Goal: Information Seeking & Learning: Check status

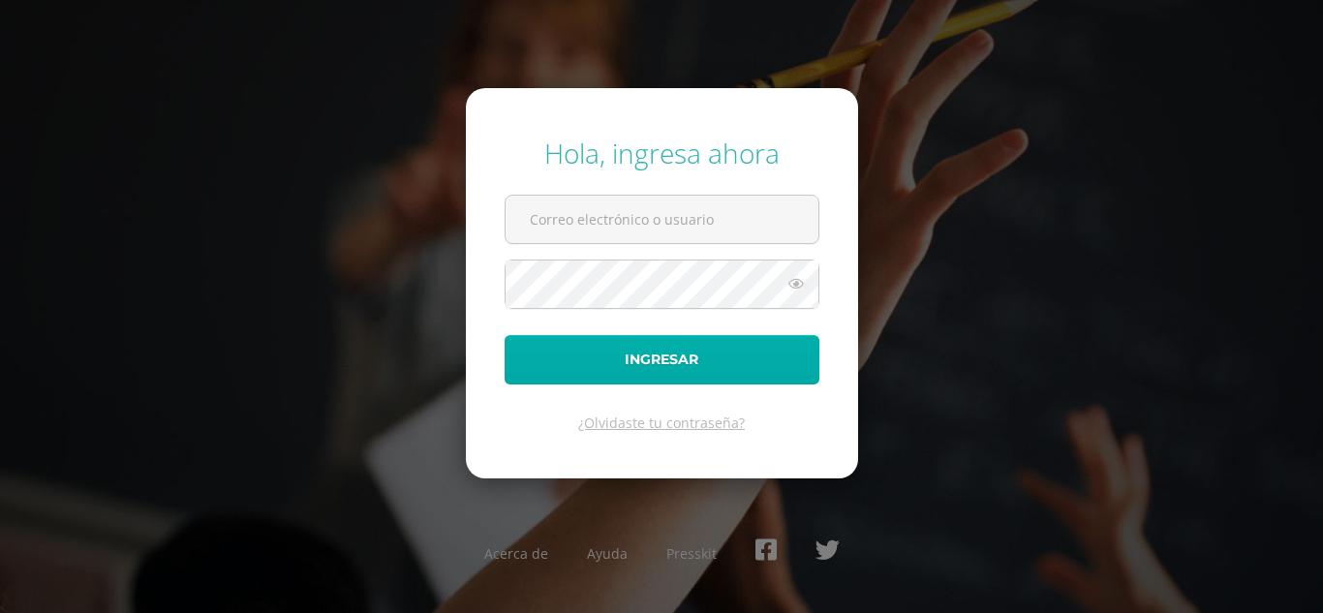
type input "maribelchalcu2023@maiagt.org"
click at [680, 369] on button "Ingresar" at bounding box center [662, 359] width 315 height 49
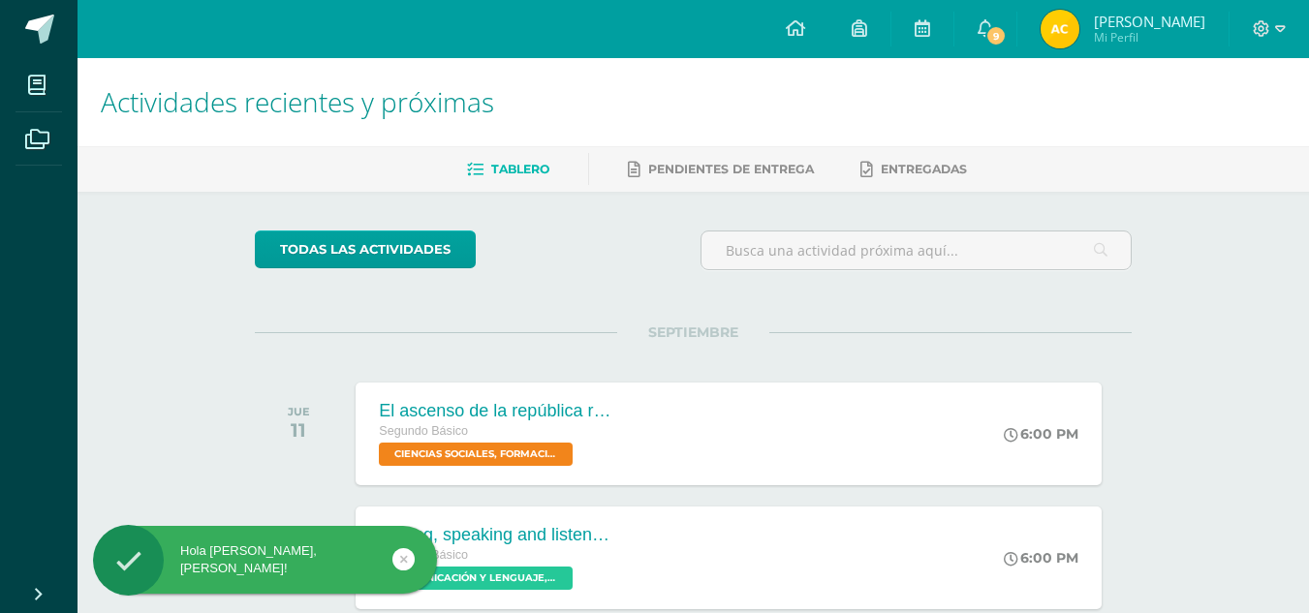
click at [1079, 25] on img at bounding box center [1060, 29] width 39 height 39
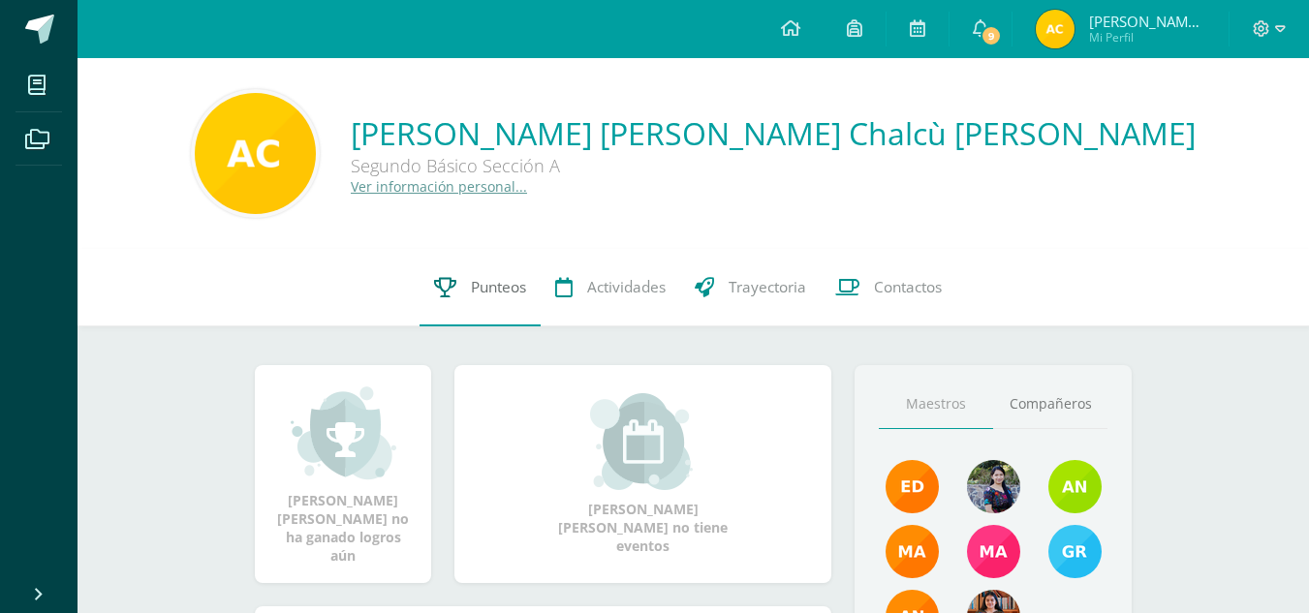
click at [482, 282] on span "Punteos" at bounding box center [498, 287] width 55 height 20
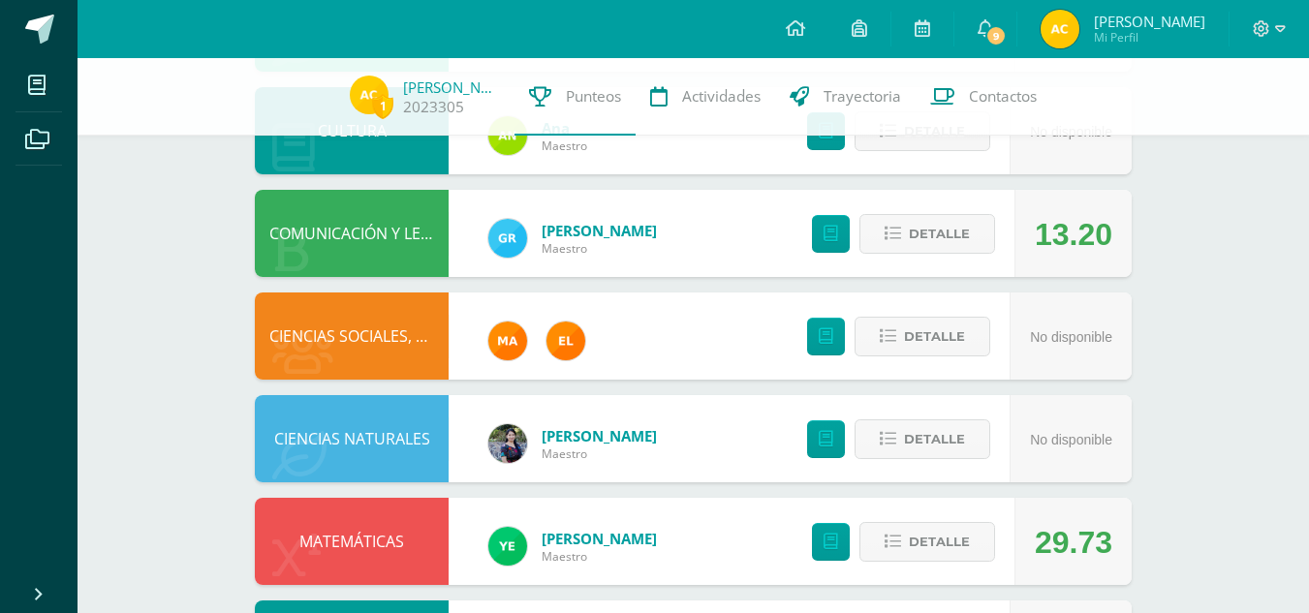
scroll to position [732, 0]
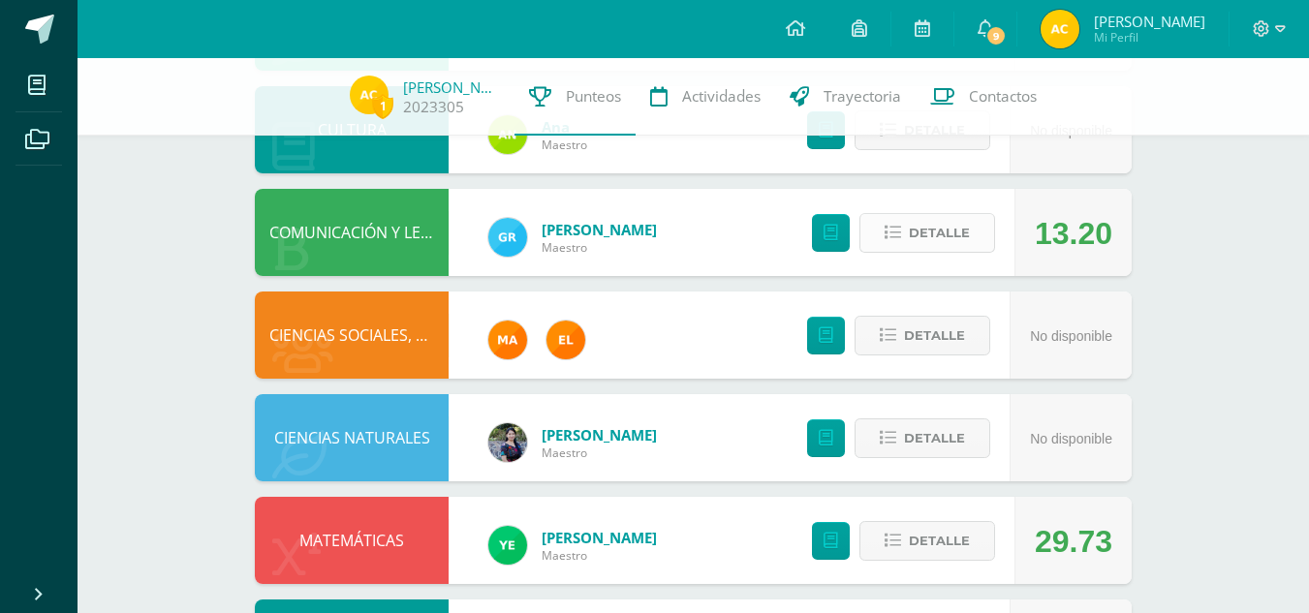
click at [933, 216] on span "Detalle" at bounding box center [939, 233] width 61 height 36
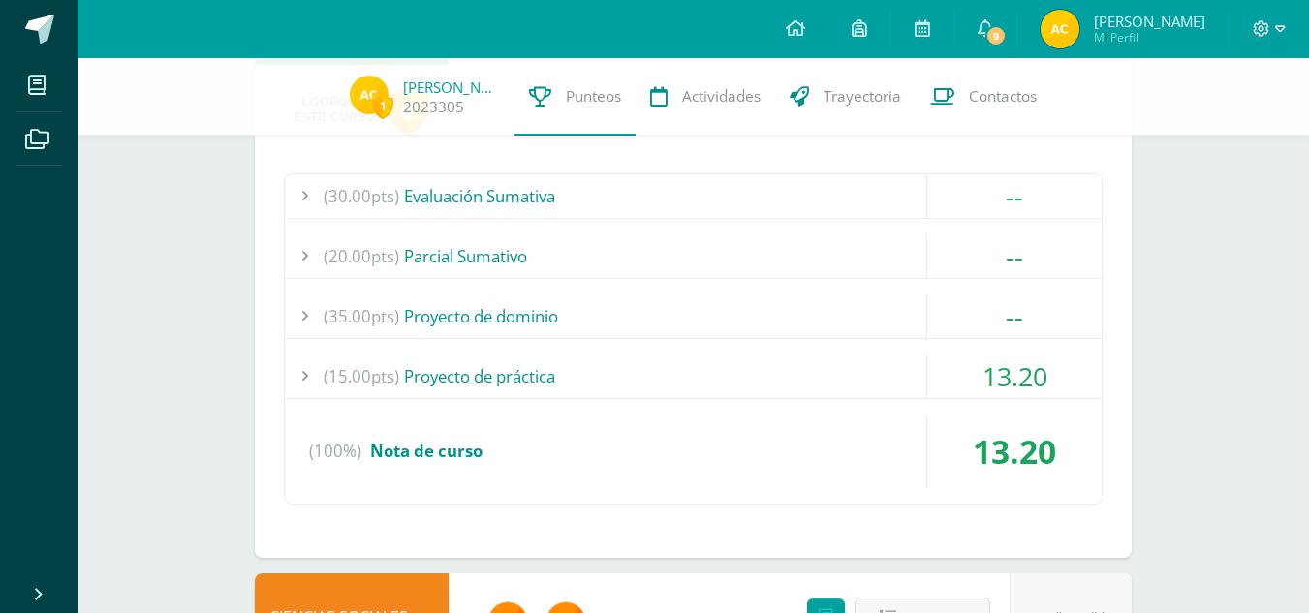
scroll to position [964, 0]
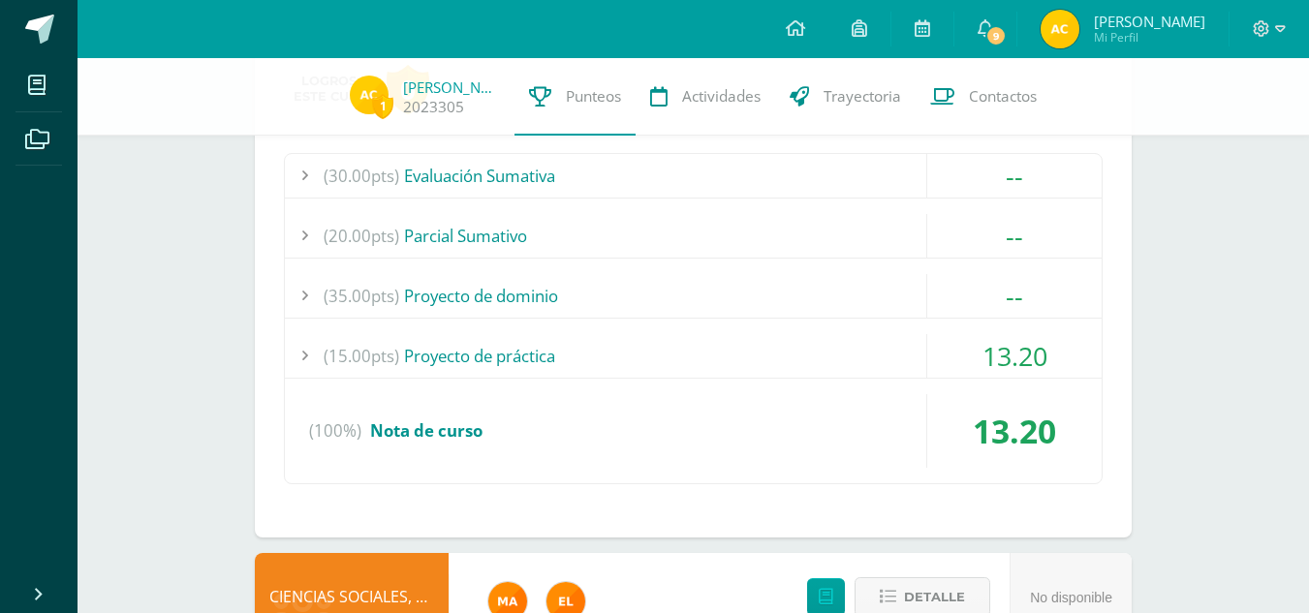
click at [926, 362] on div "13.20" at bounding box center [1013, 356] width 175 height 44
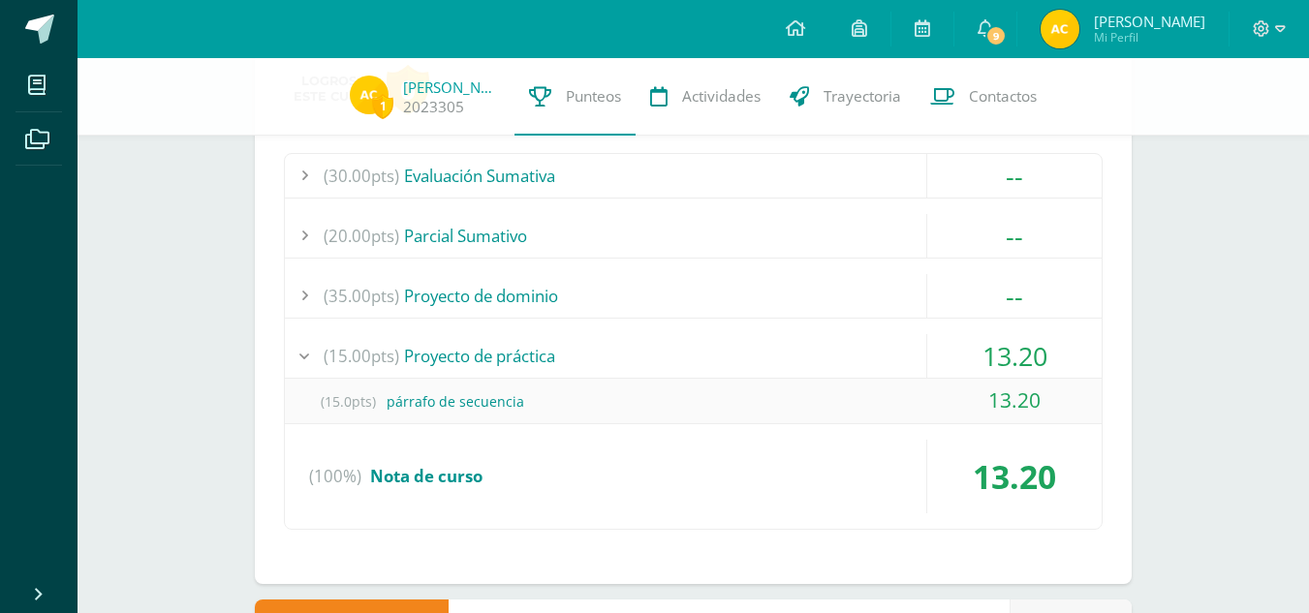
click at [926, 362] on div "13.20" at bounding box center [1013, 356] width 175 height 44
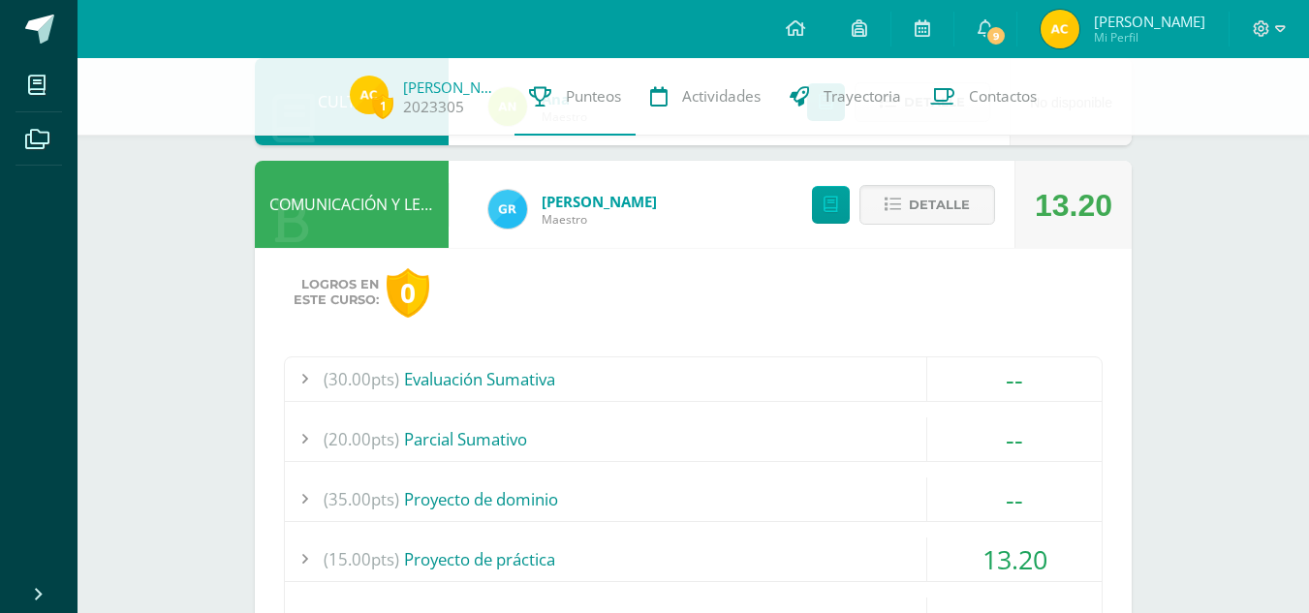
scroll to position [758, 0]
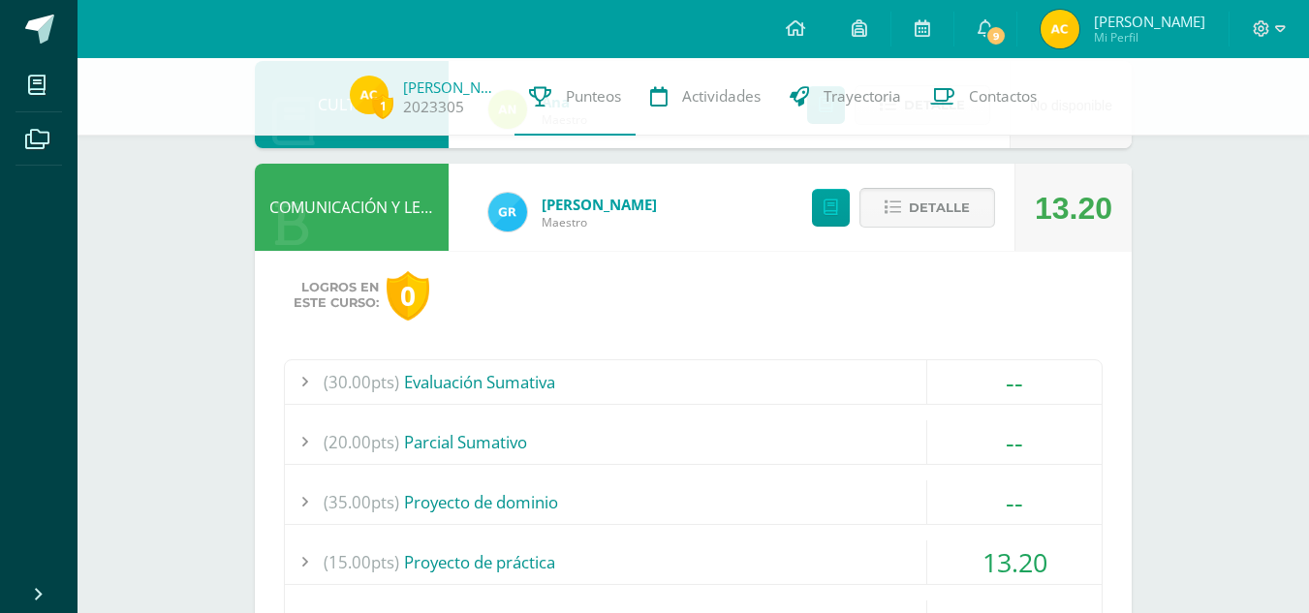
click at [939, 203] on span "Detalle" at bounding box center [939, 208] width 61 height 36
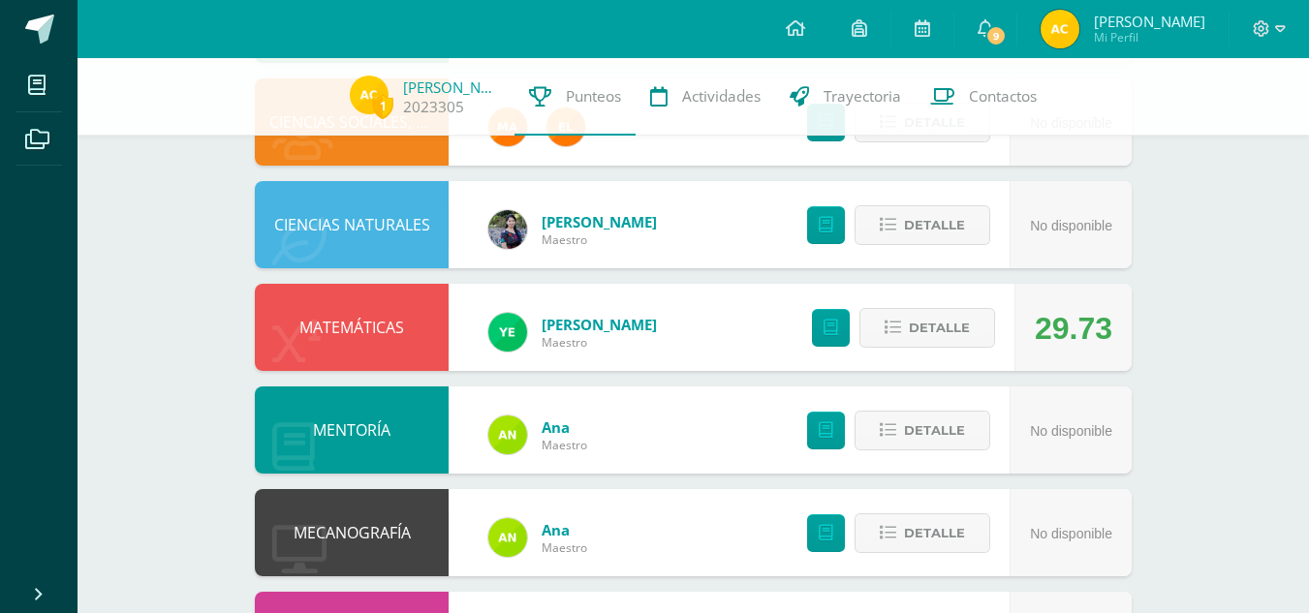
scroll to position [948, 0]
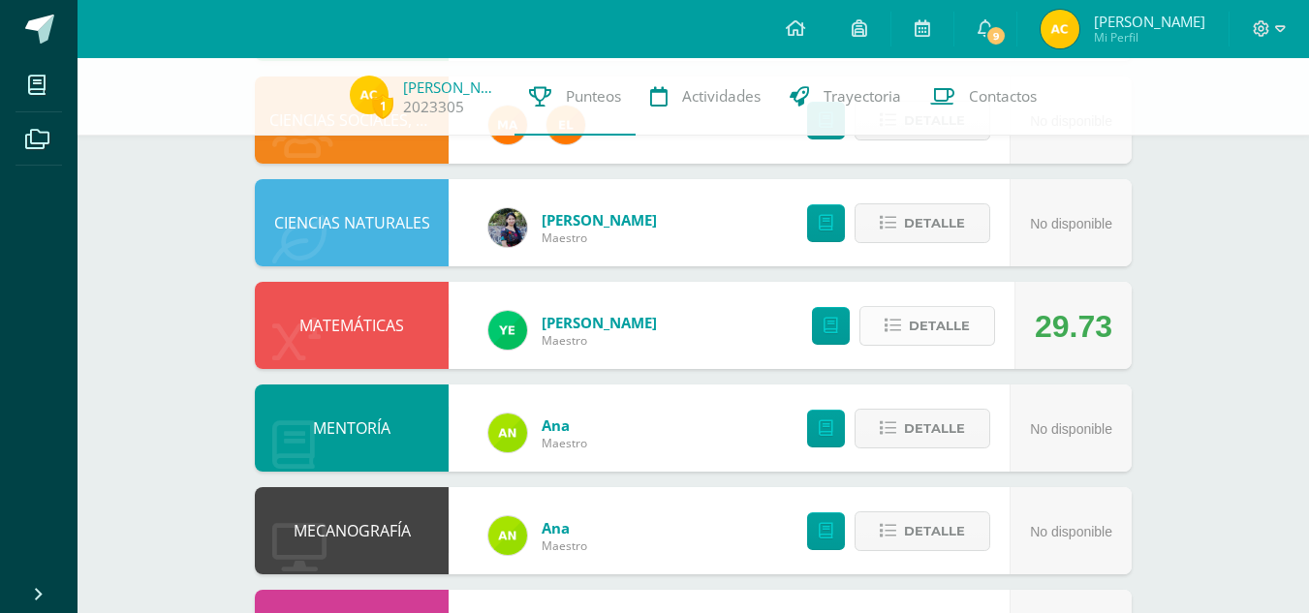
click at [950, 318] on span "Detalle" at bounding box center [939, 326] width 61 height 36
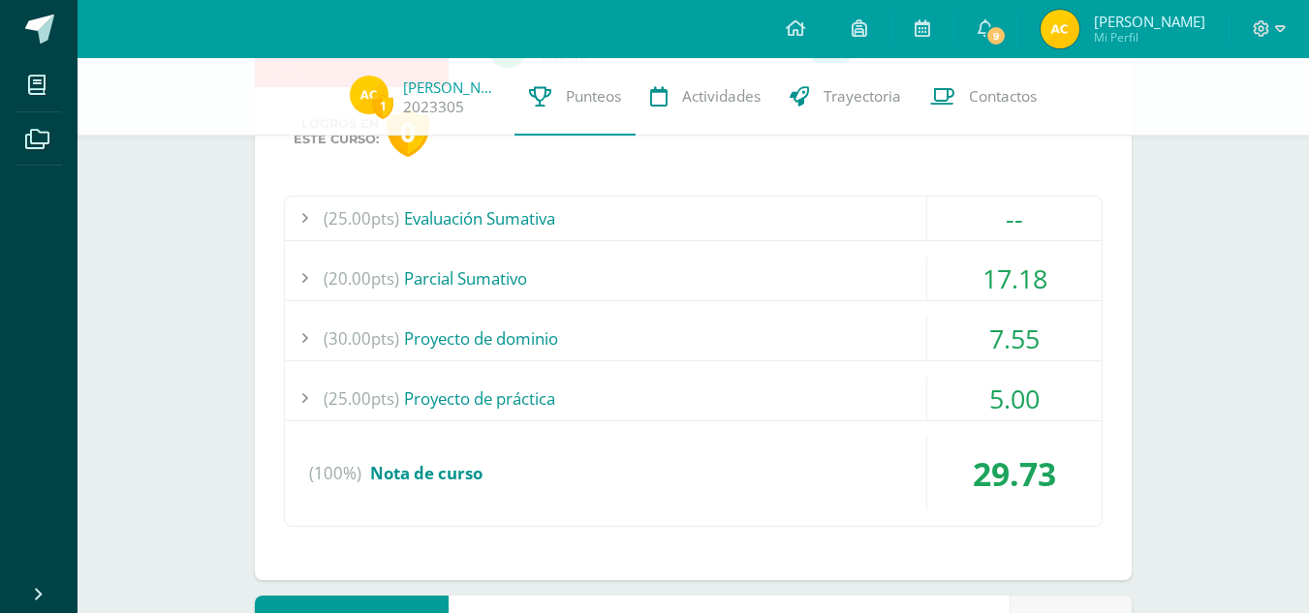
scroll to position [1230, 0]
click at [997, 397] on div "5.00" at bounding box center [1014, 398] width 174 height 44
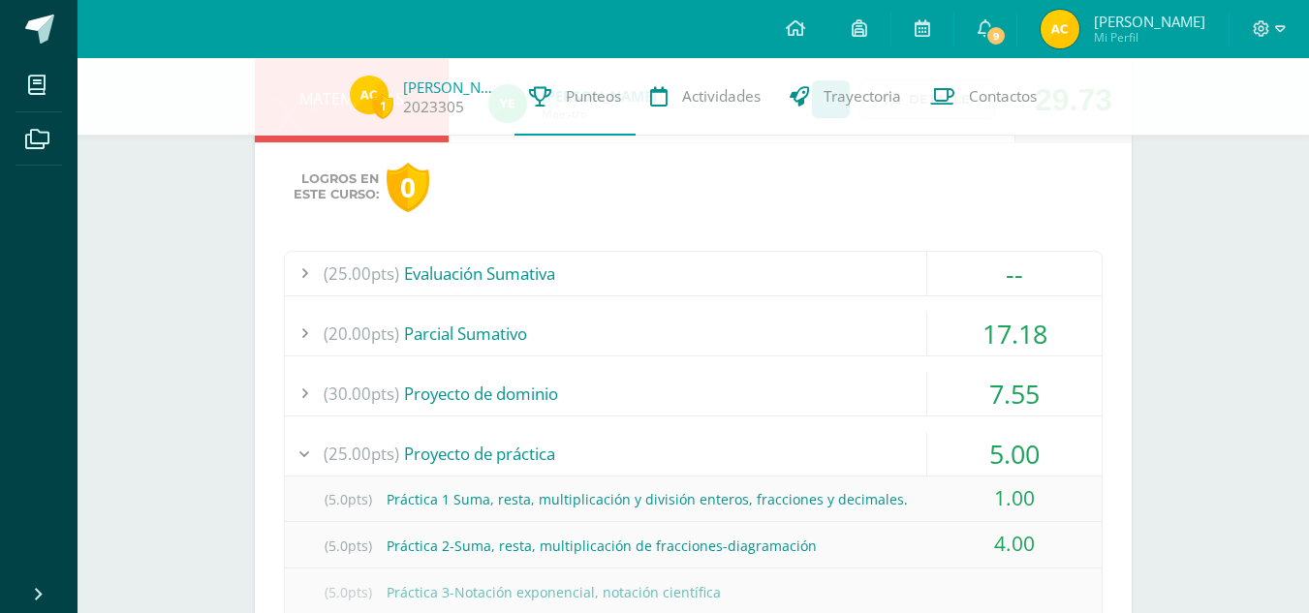
scroll to position [1187, 0]
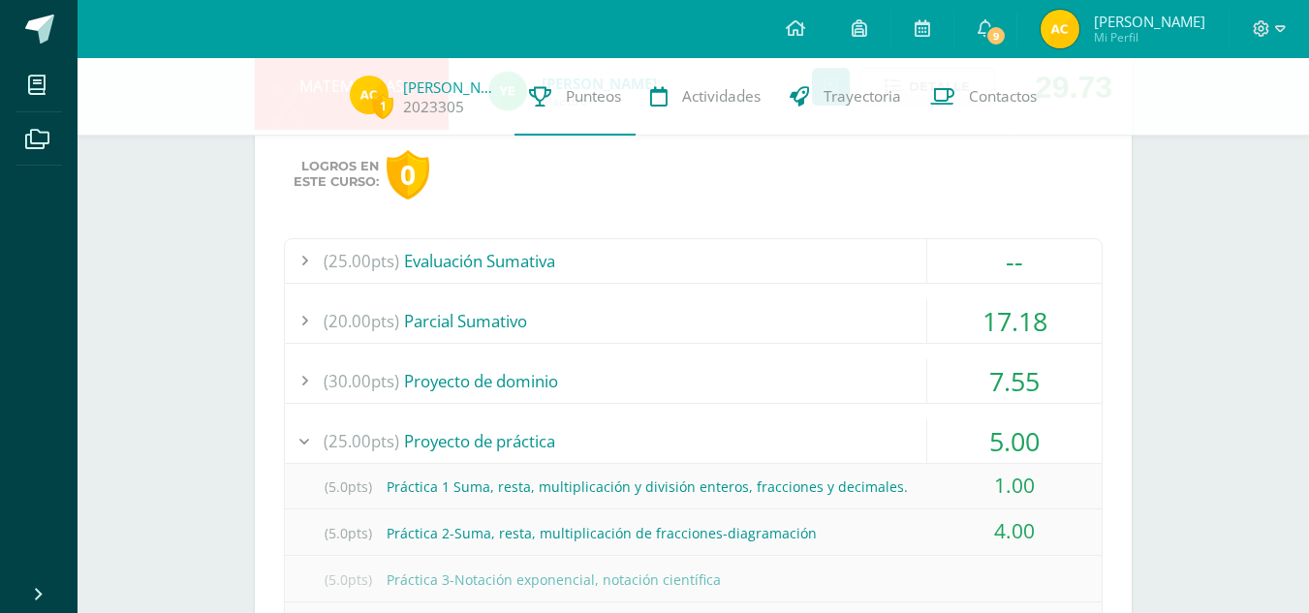
click at [1005, 370] on div "7.55" at bounding box center [1014, 381] width 174 height 44
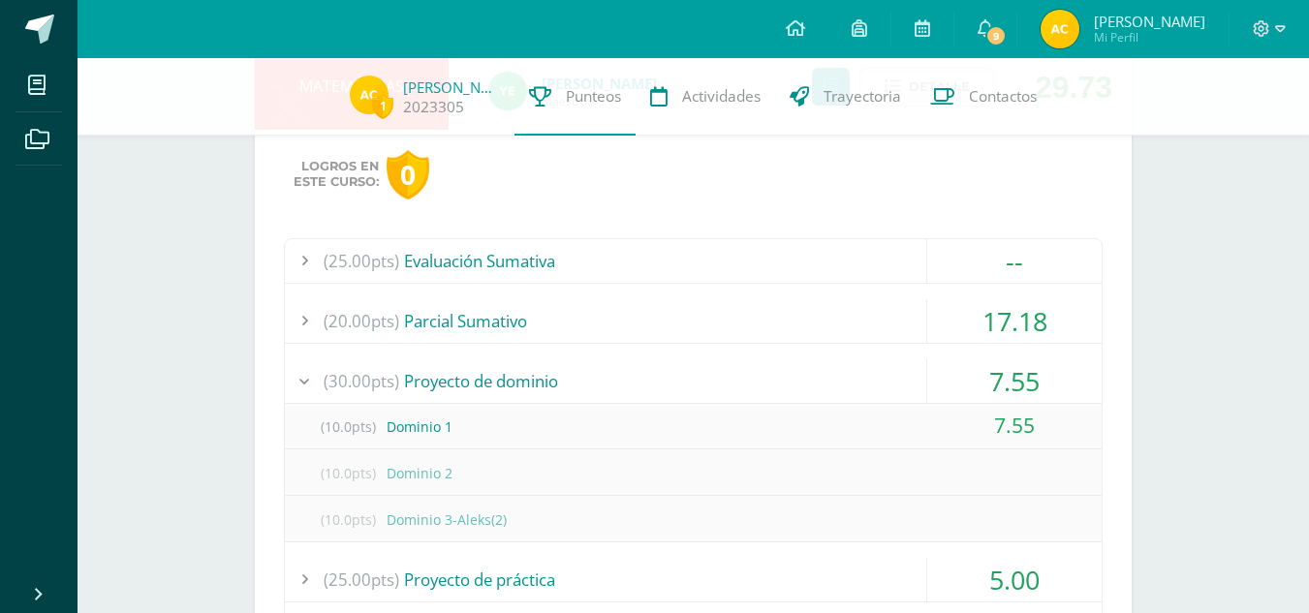
click at [1005, 370] on div "7.55" at bounding box center [1014, 381] width 174 height 44
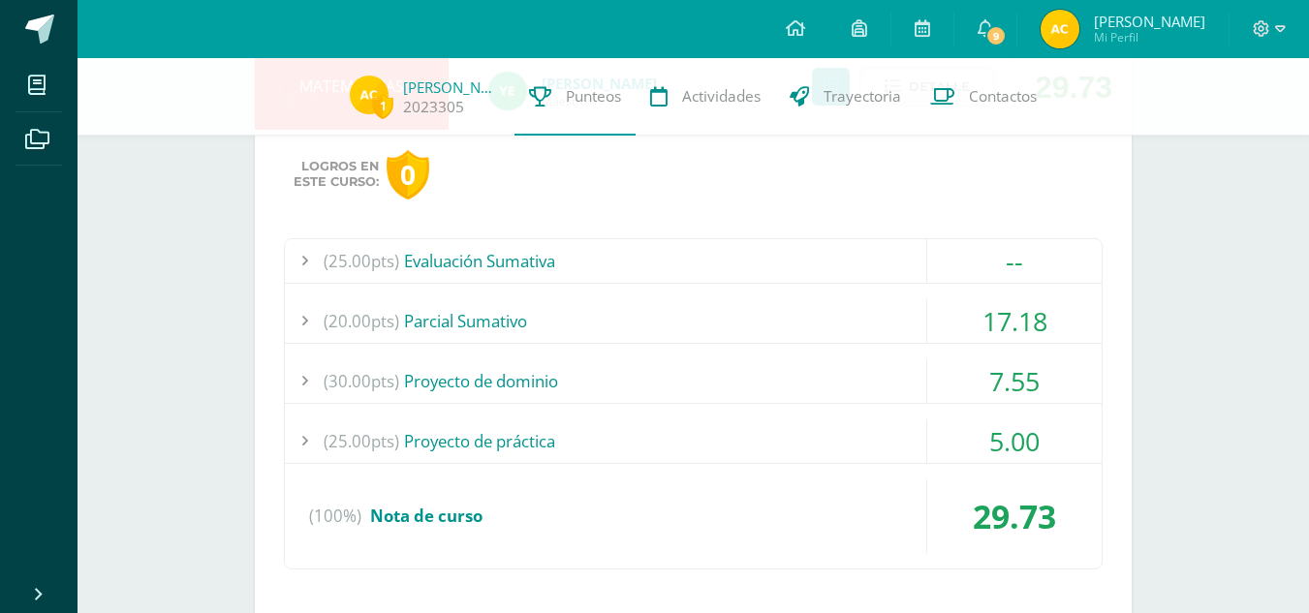
click at [1011, 439] on div "5.00" at bounding box center [1014, 442] width 174 height 44
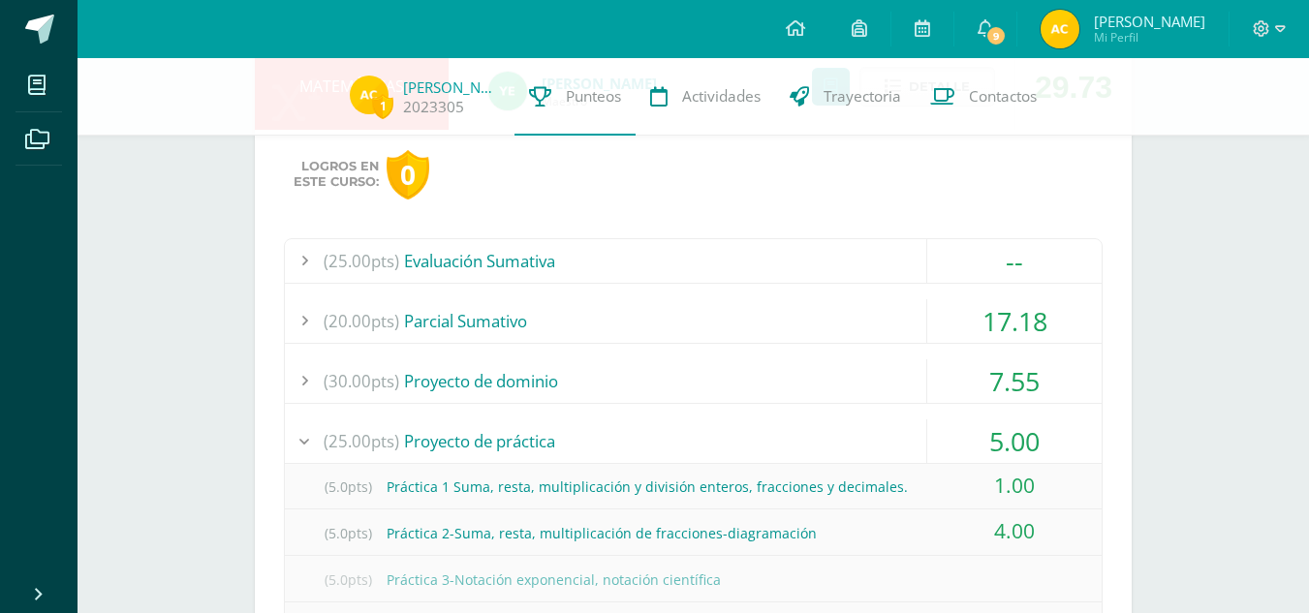
click at [1011, 439] on div "5.00" at bounding box center [1014, 442] width 174 height 44
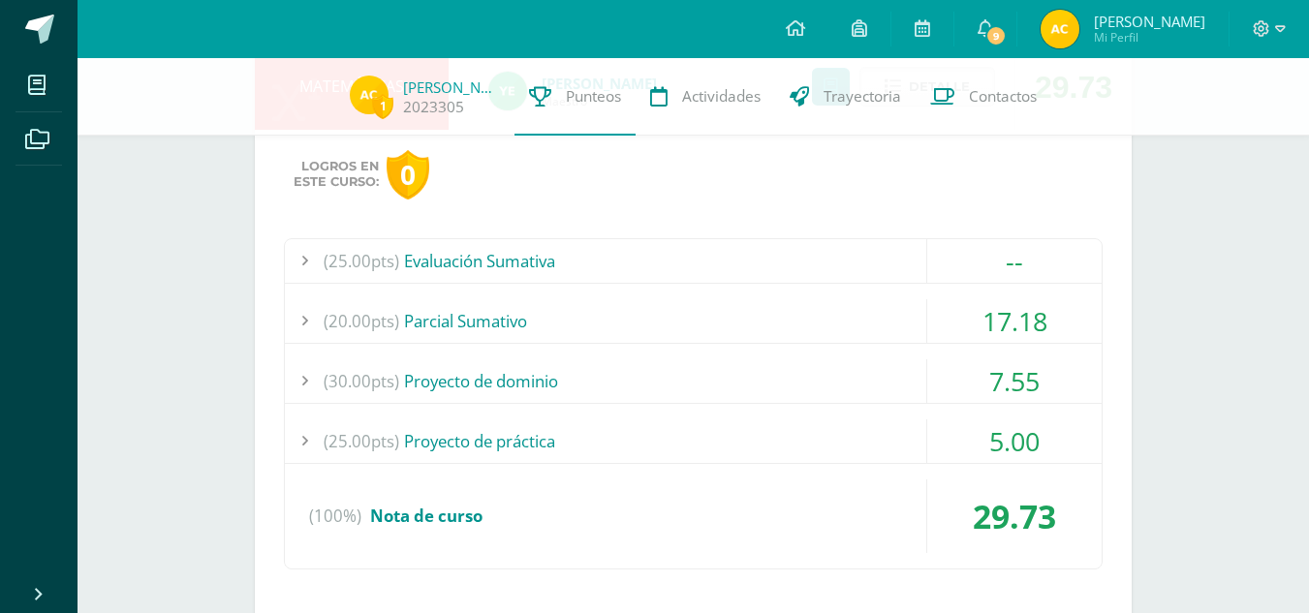
click at [998, 380] on div "7.55" at bounding box center [1014, 381] width 174 height 44
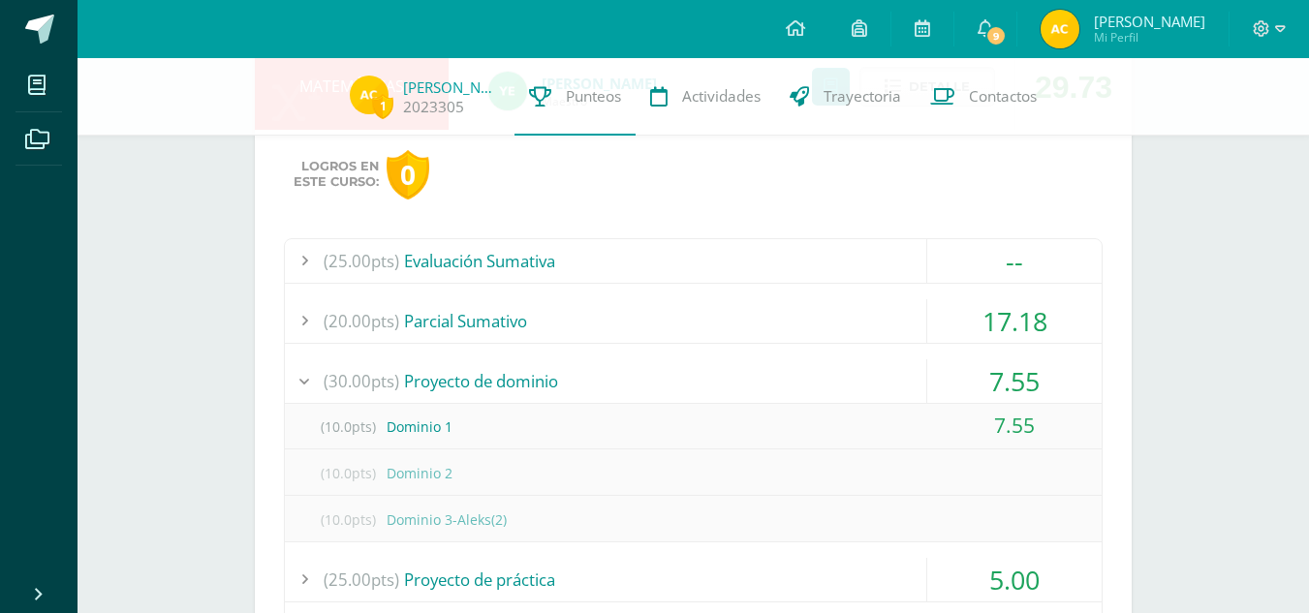
click at [998, 380] on div "7.55" at bounding box center [1014, 381] width 174 height 44
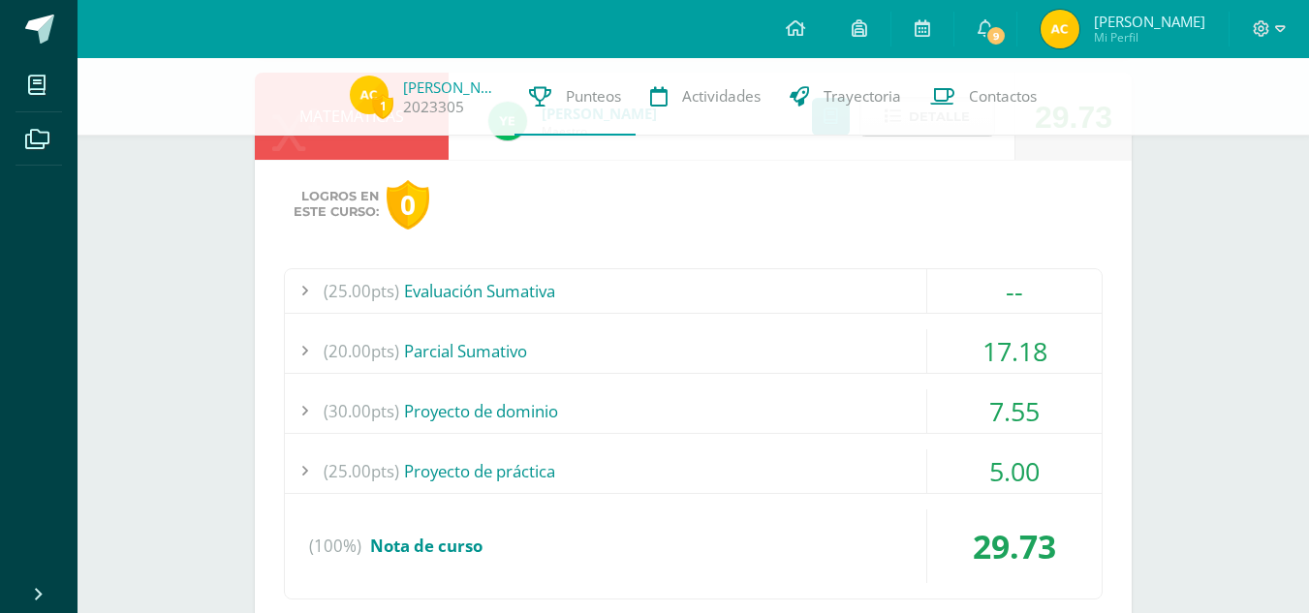
scroll to position [1156, 0]
click at [1015, 330] on div "17.18" at bounding box center [1014, 352] width 174 height 44
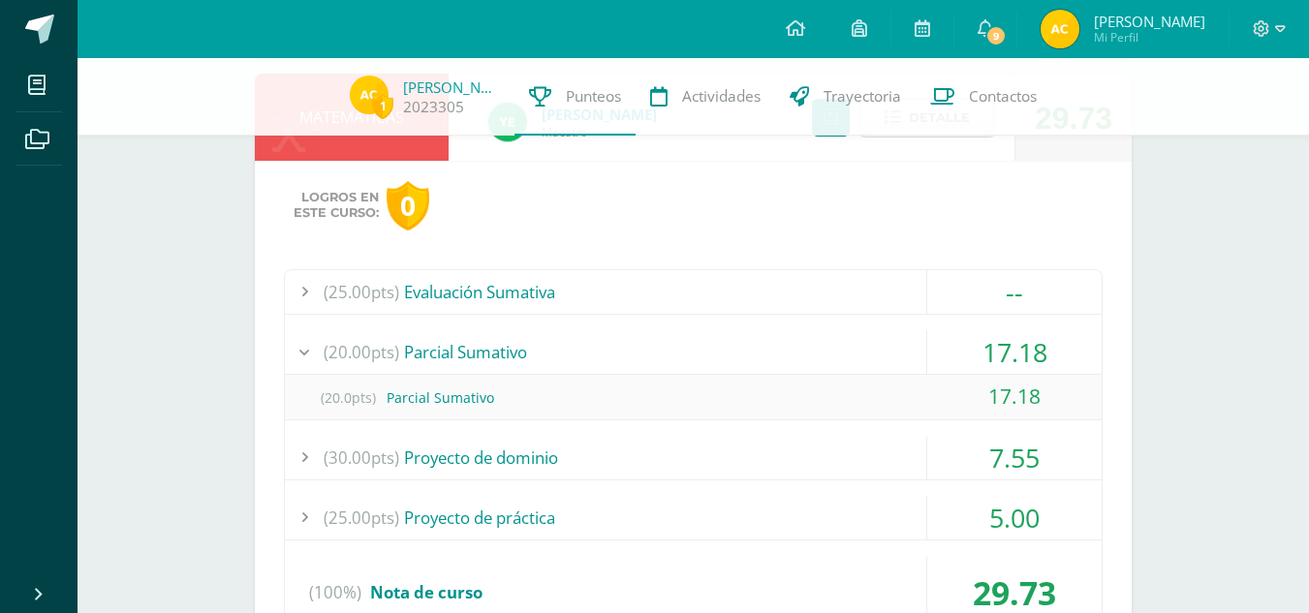
click at [1017, 346] on div "17.18" at bounding box center [1014, 352] width 174 height 44
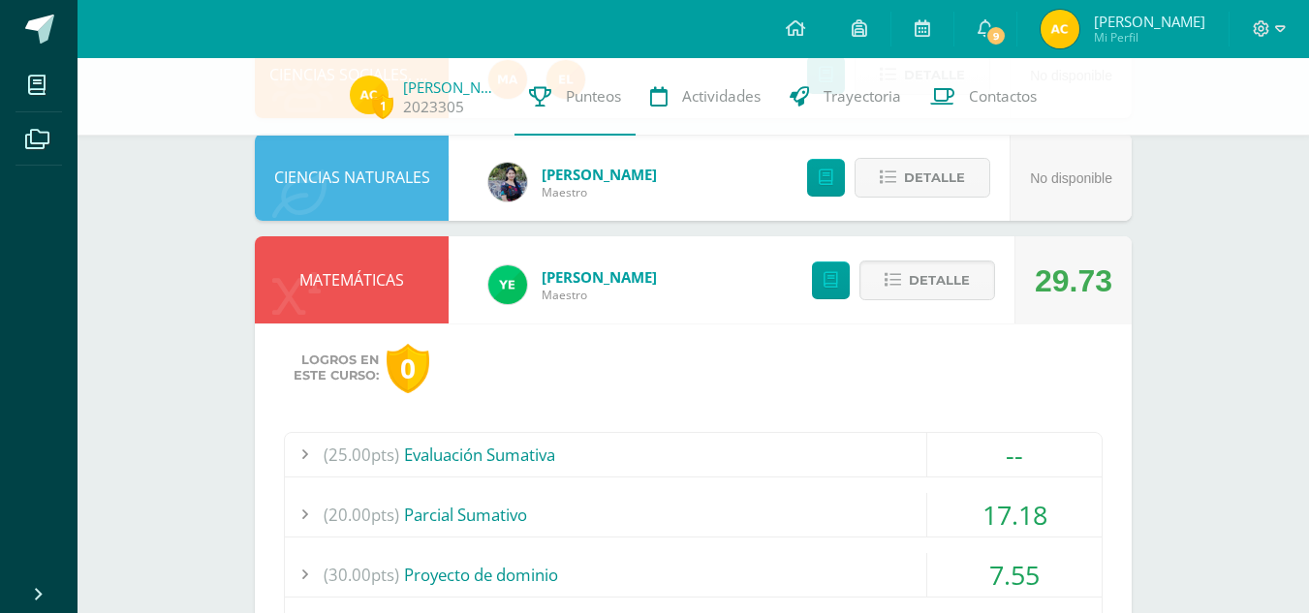
scroll to position [988, 0]
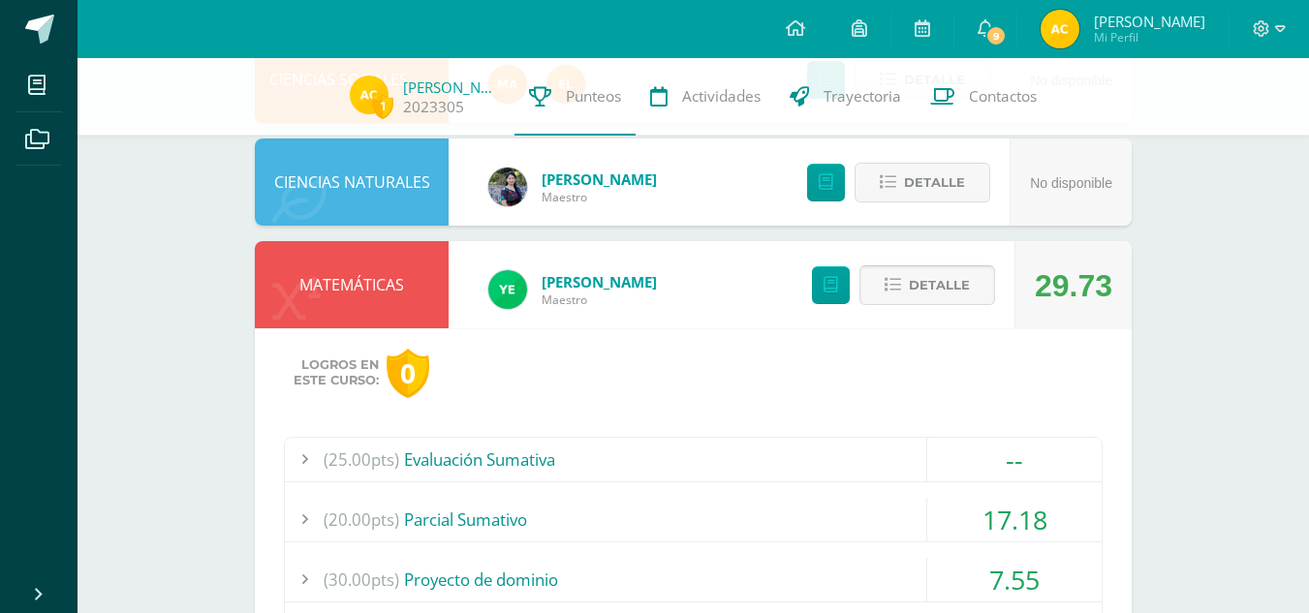
click at [927, 287] on span "Detalle" at bounding box center [939, 285] width 61 height 36
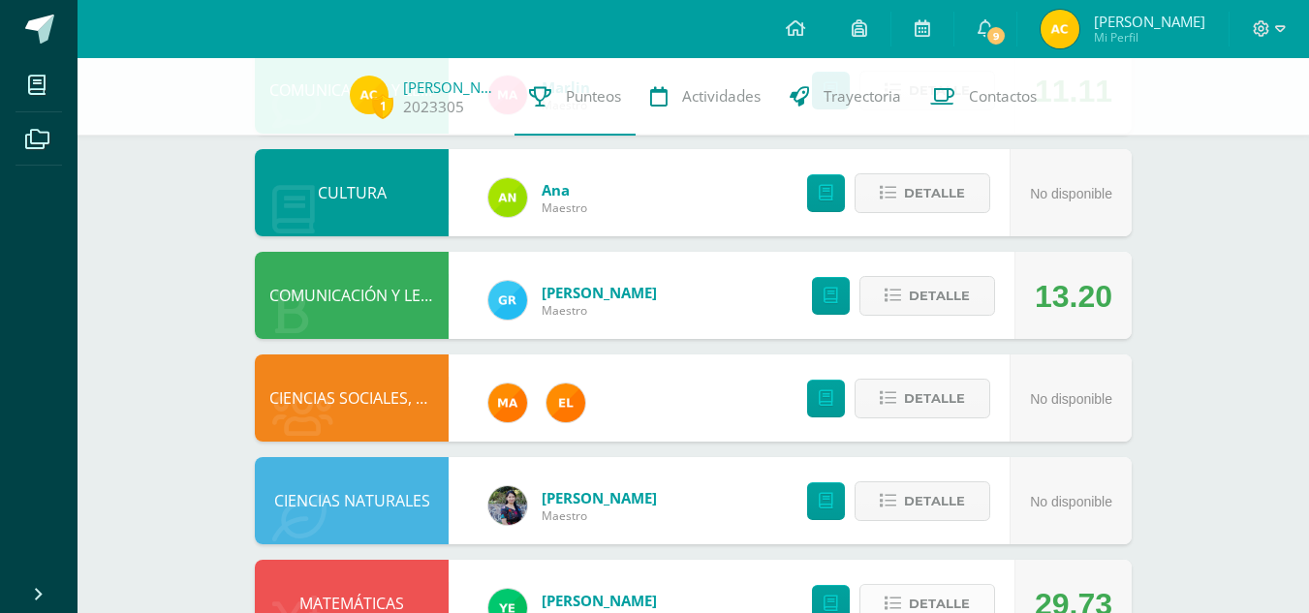
scroll to position [450, 0]
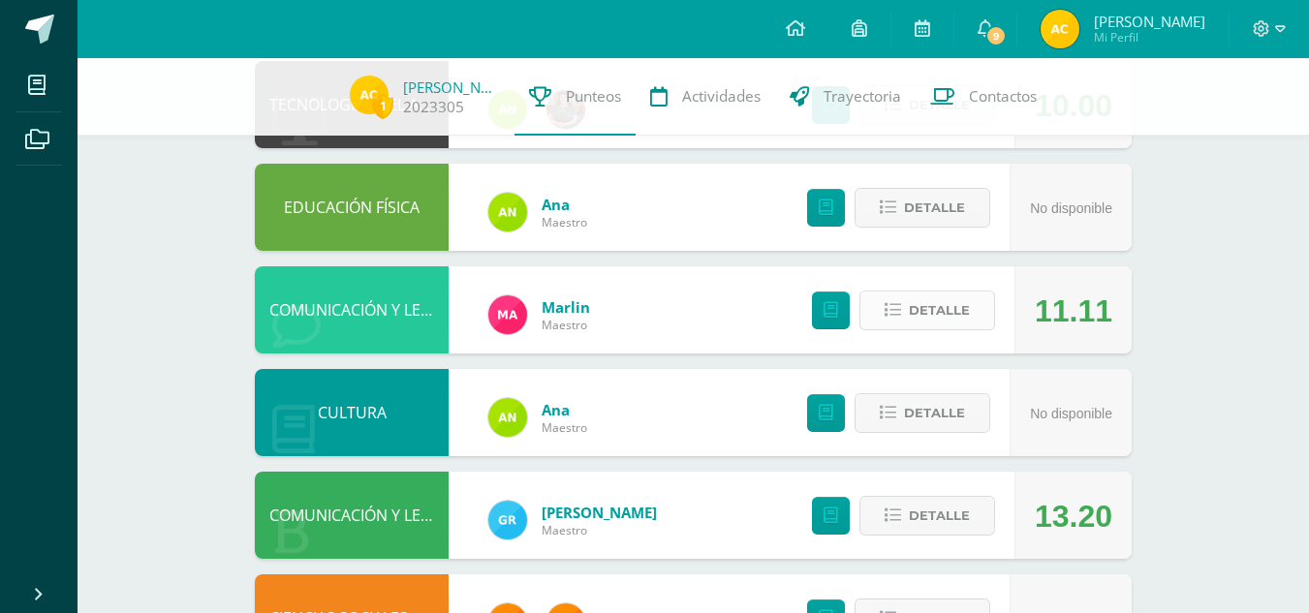
click at [928, 327] on span "Detalle" at bounding box center [939, 311] width 61 height 36
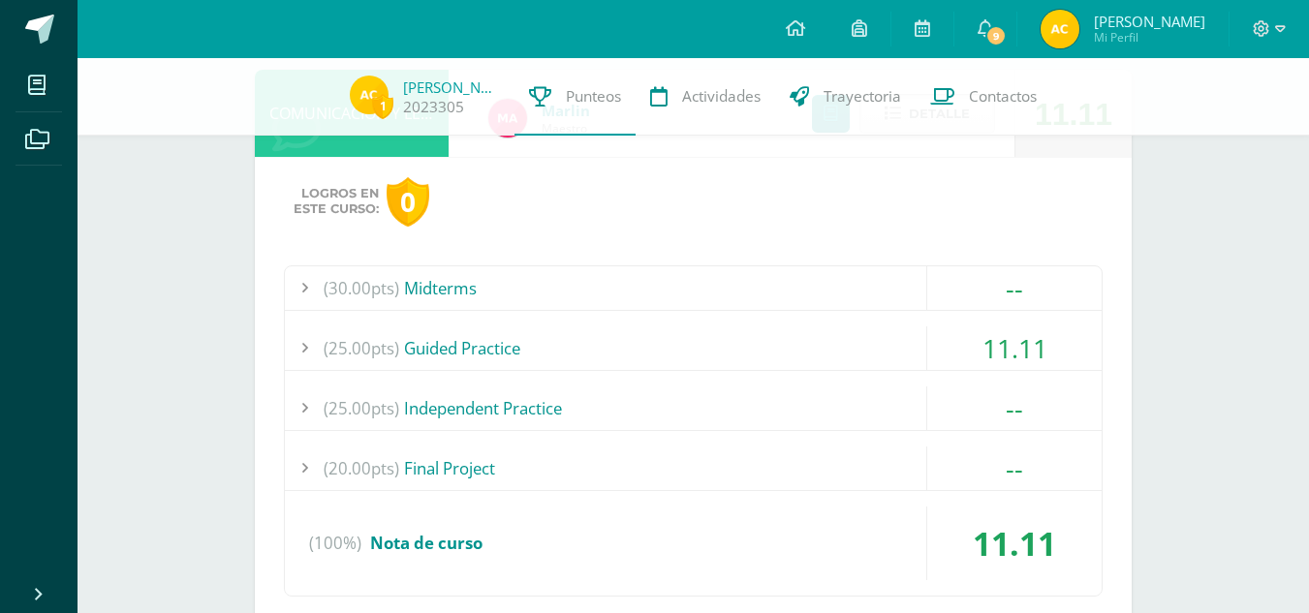
scroll to position [647, 0]
click at [986, 341] on div "11.11" at bounding box center [1014, 348] width 174 height 44
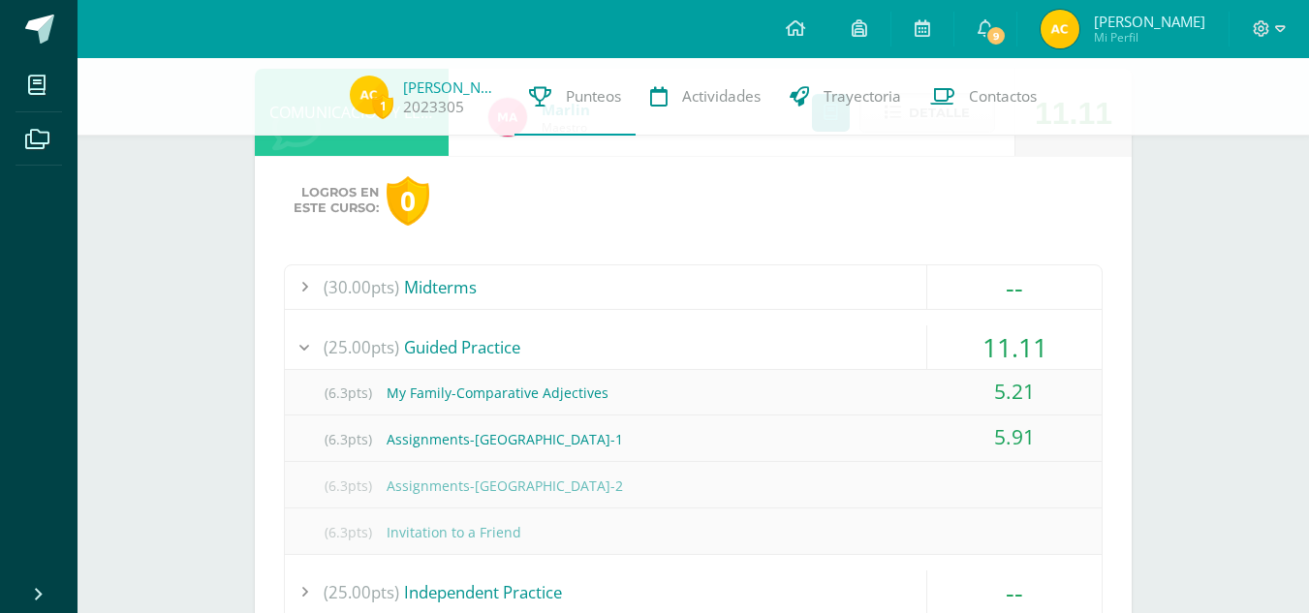
click at [986, 341] on div "11.11" at bounding box center [1014, 348] width 174 height 44
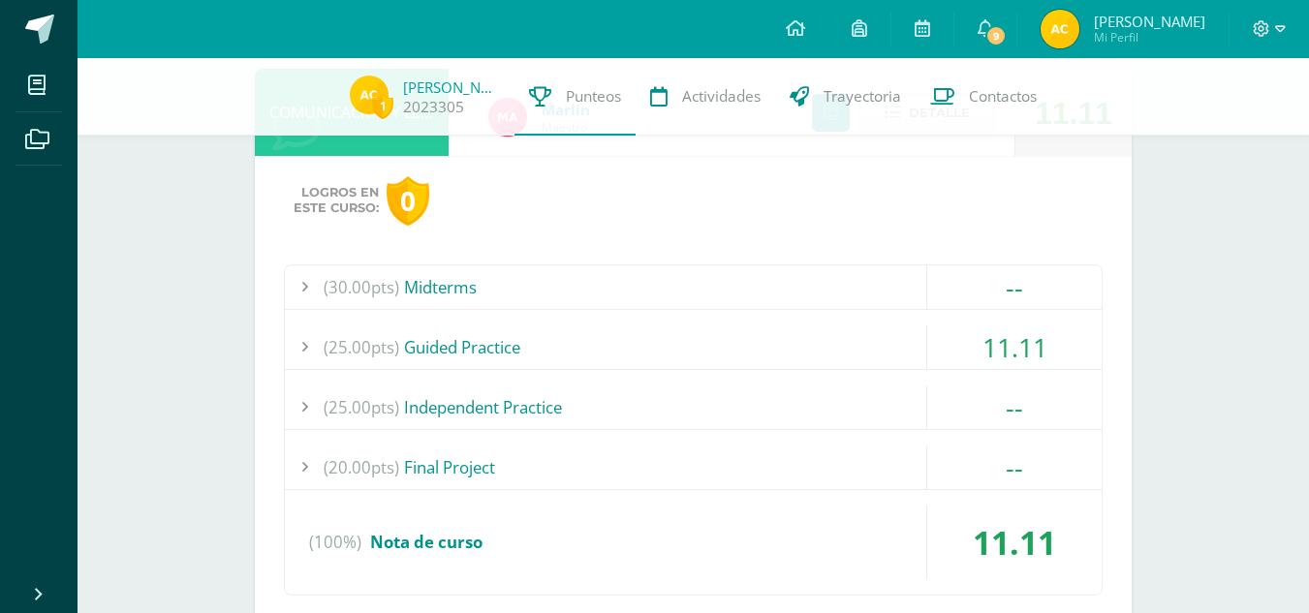
click at [986, 341] on div "11.11" at bounding box center [1014, 348] width 174 height 44
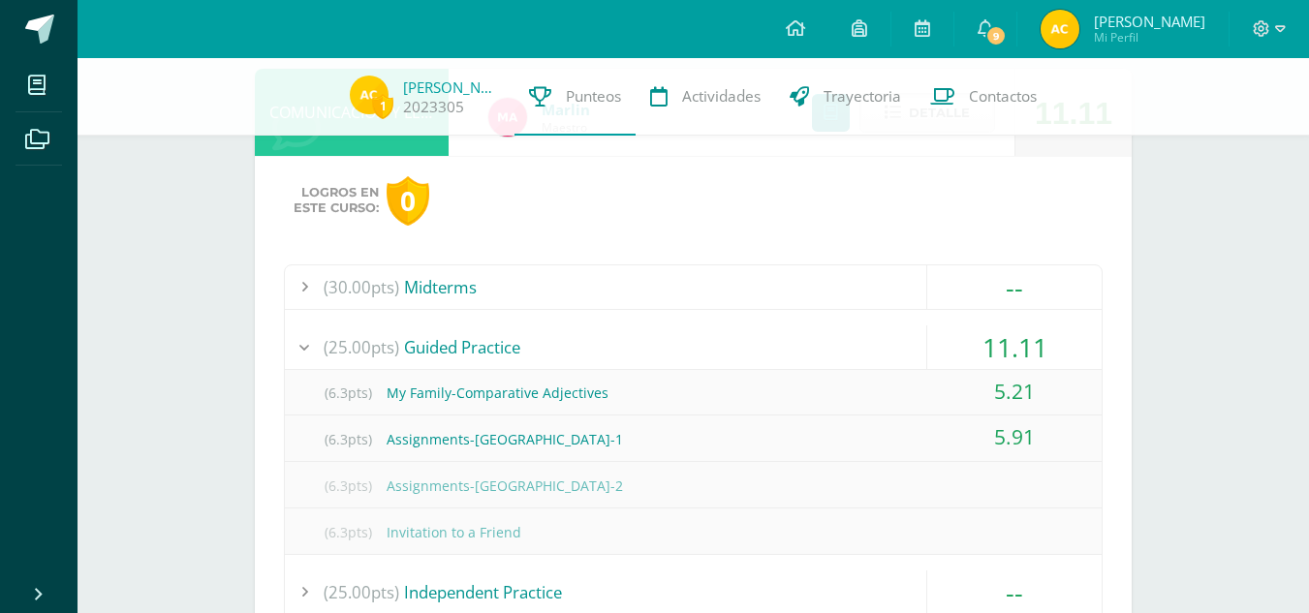
click at [986, 341] on div "11.11" at bounding box center [1014, 348] width 174 height 44
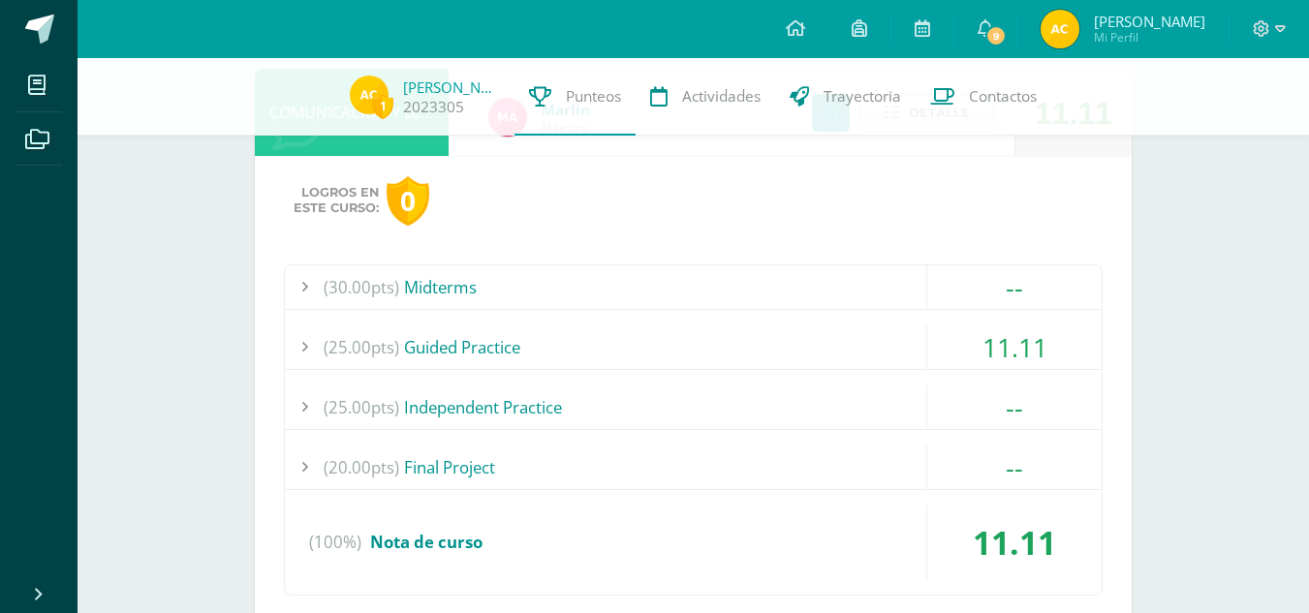
click at [986, 341] on div "11.11" at bounding box center [1014, 348] width 174 height 44
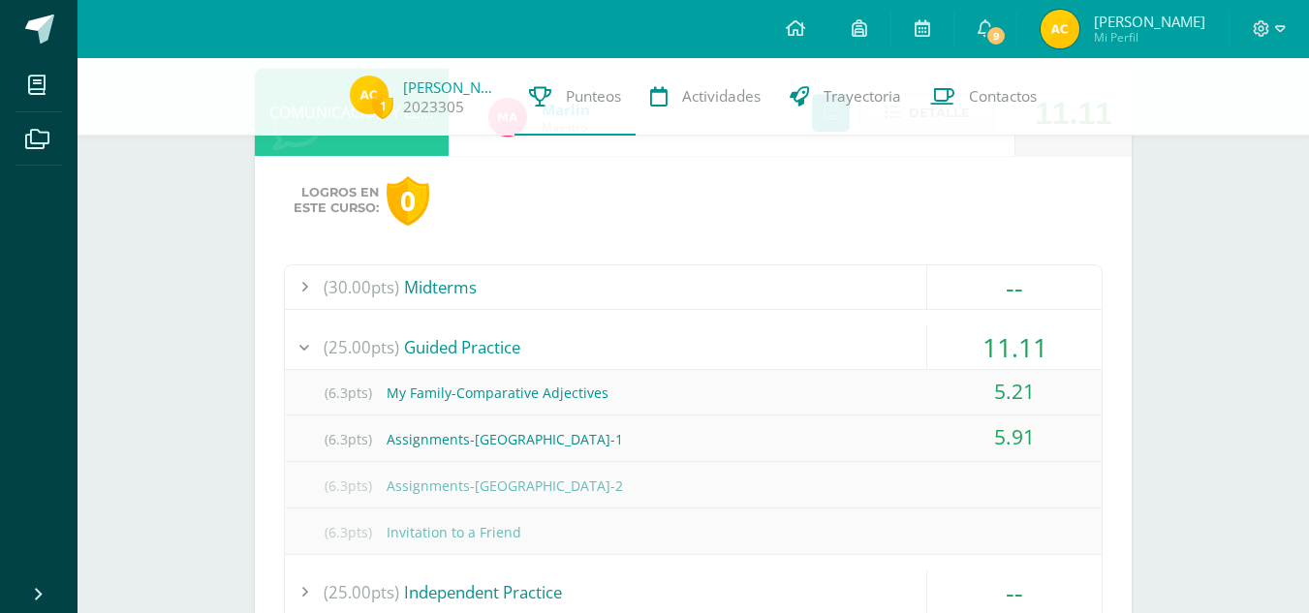
click at [986, 341] on div "11.11" at bounding box center [1014, 348] width 174 height 44
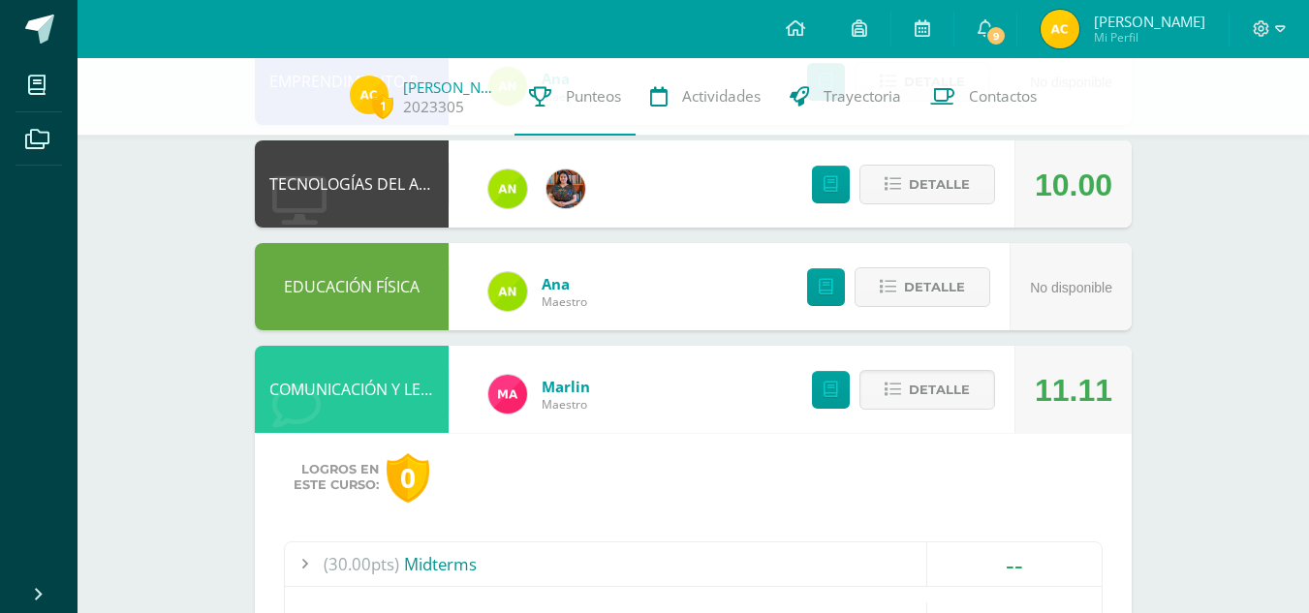
scroll to position [367, 0]
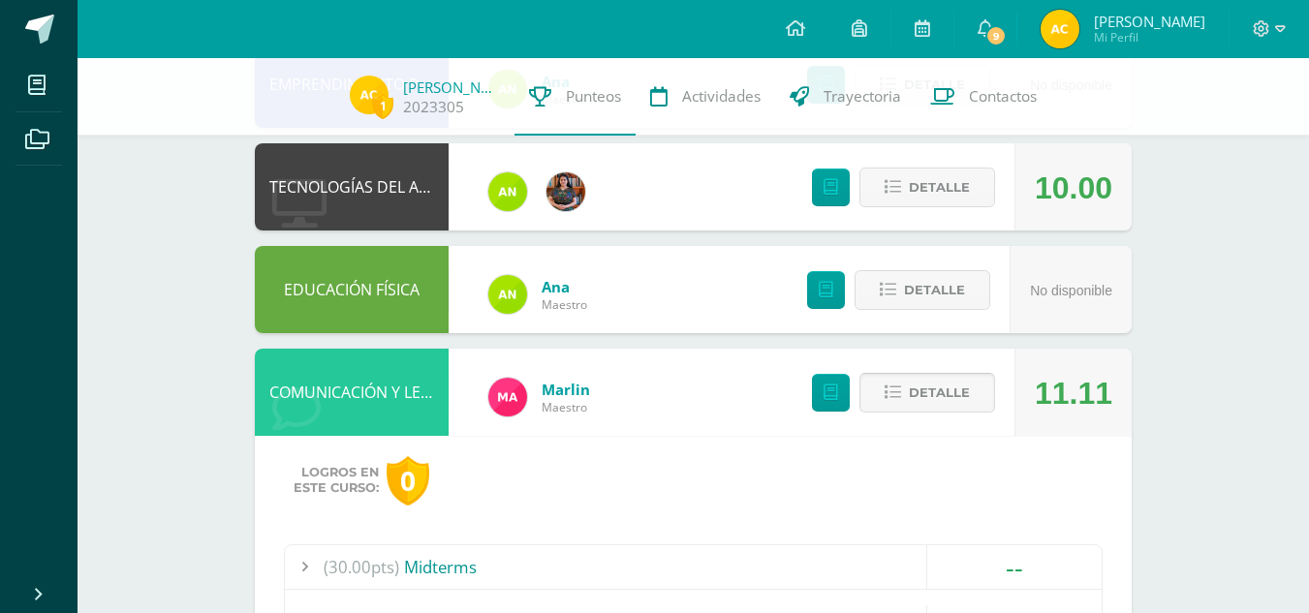
click at [919, 395] on span "Detalle" at bounding box center [939, 393] width 61 height 36
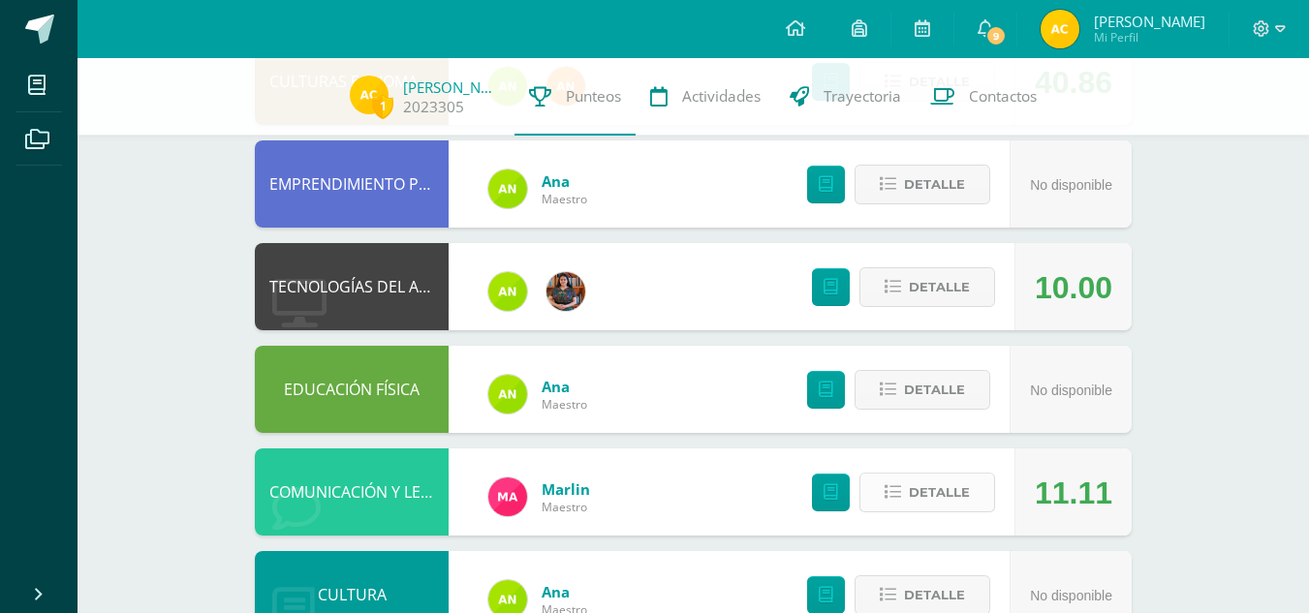
scroll to position [266, 0]
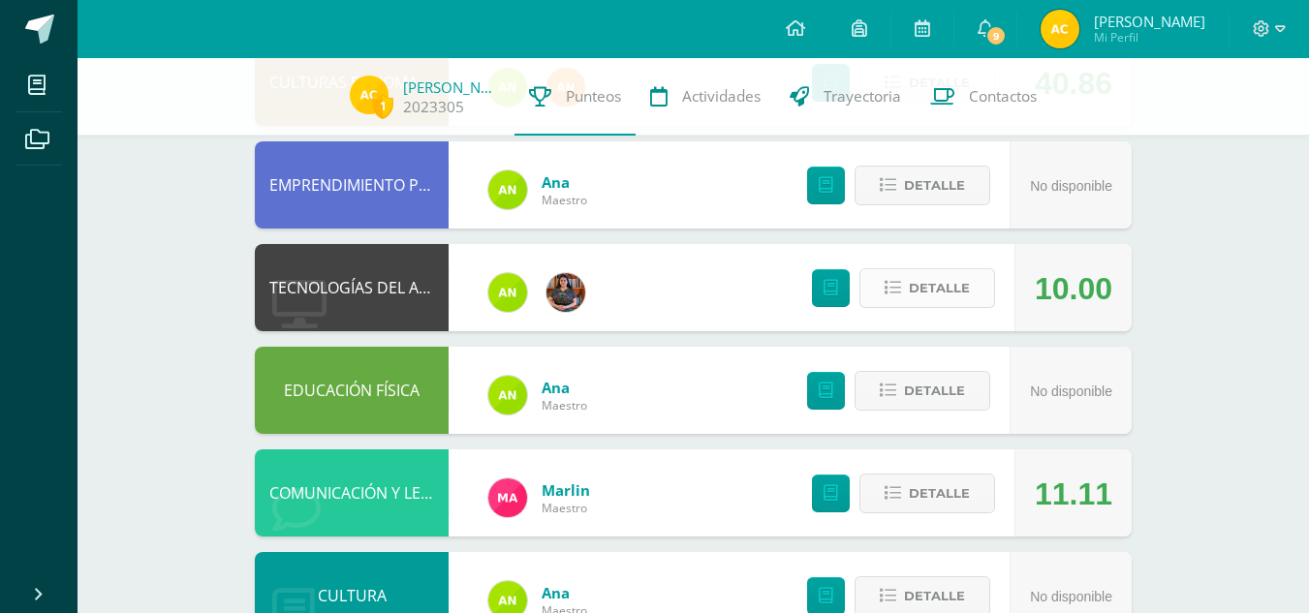
click at [925, 284] on span "Detalle" at bounding box center [939, 288] width 61 height 36
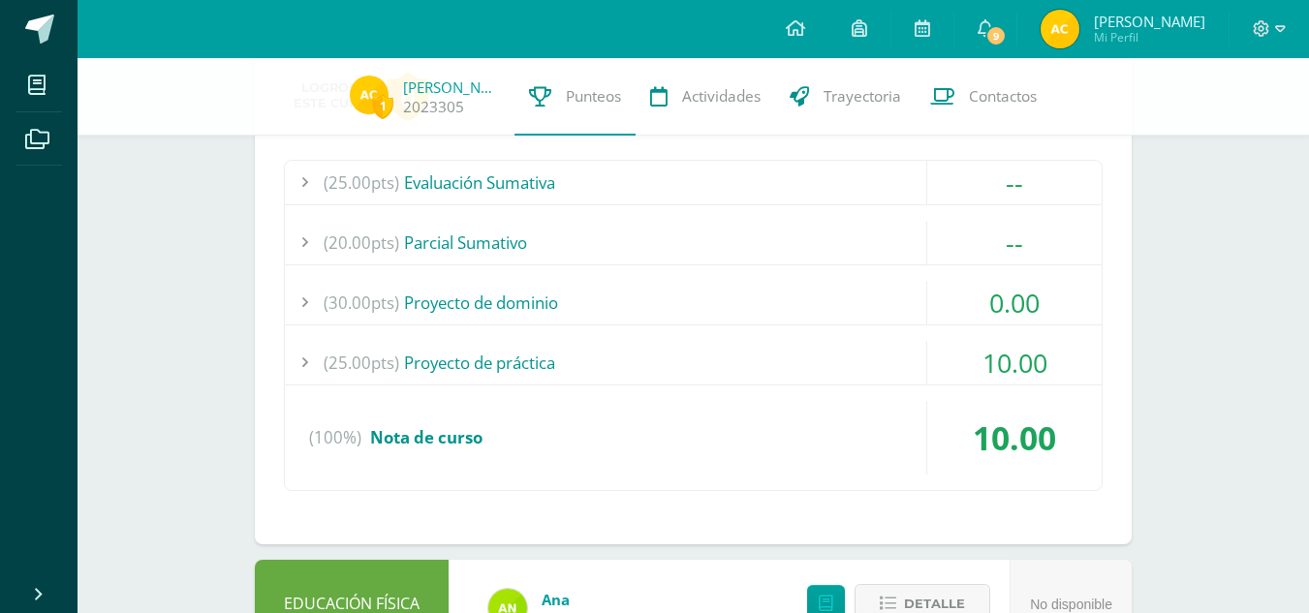
scroll to position [547, 0]
click at [971, 302] on div "0.00" at bounding box center [1014, 302] width 174 height 44
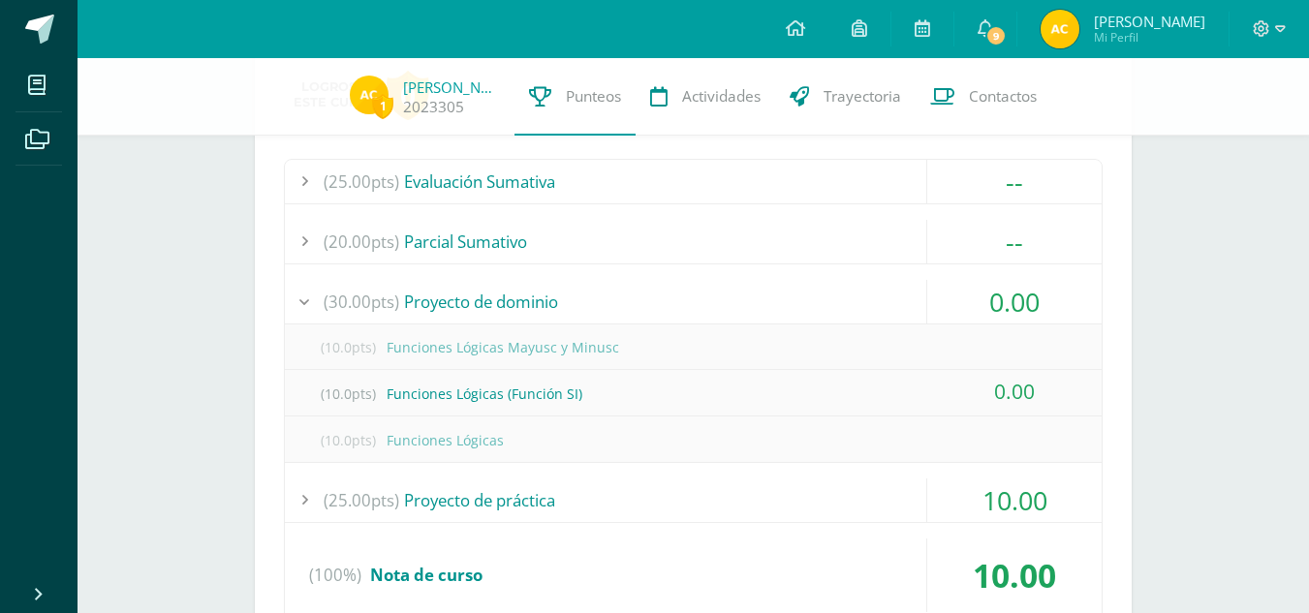
click at [971, 302] on div "0.00" at bounding box center [1014, 302] width 174 height 44
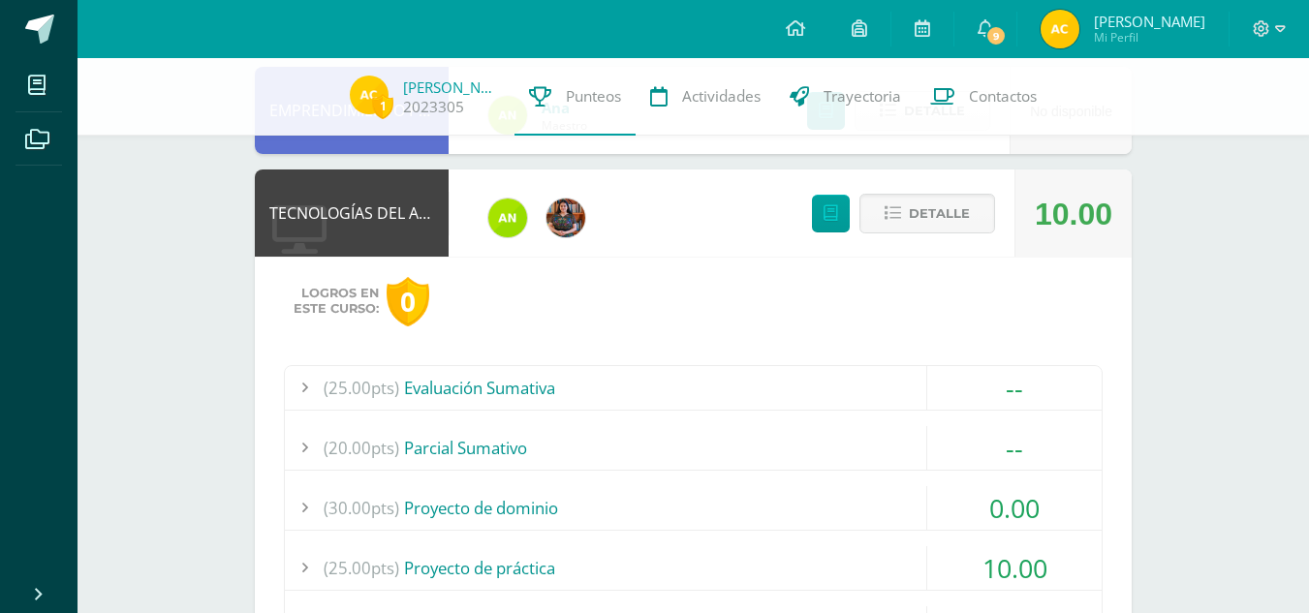
scroll to position [336, 0]
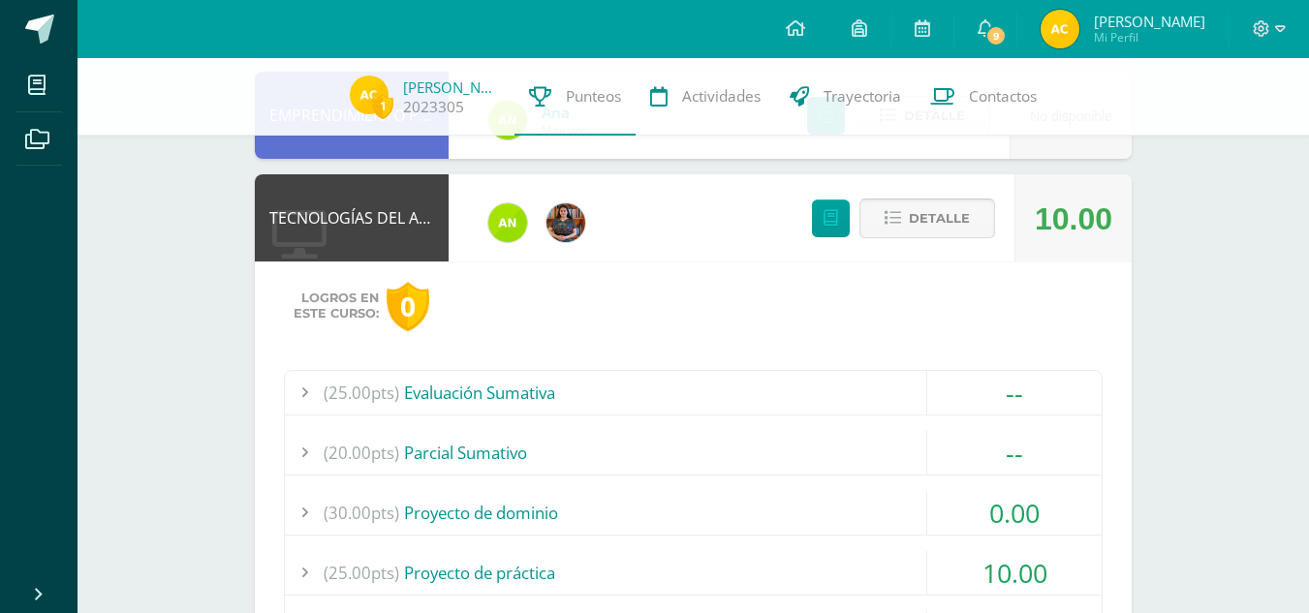
click at [931, 225] on span "Detalle" at bounding box center [939, 219] width 61 height 36
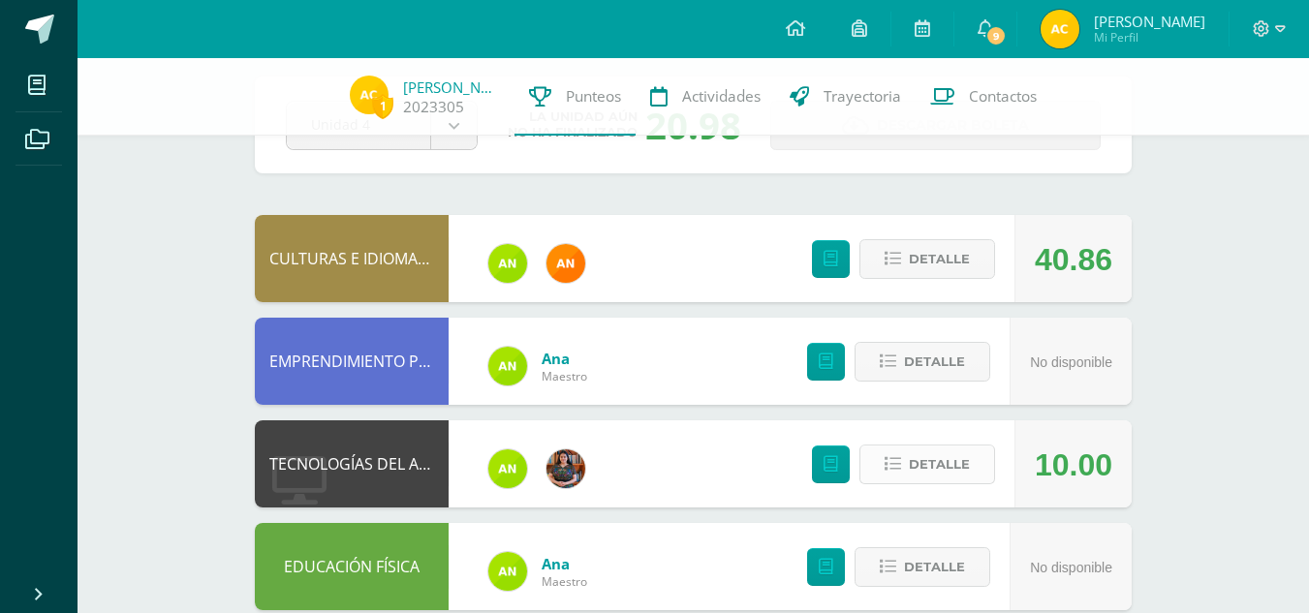
scroll to position [88, 0]
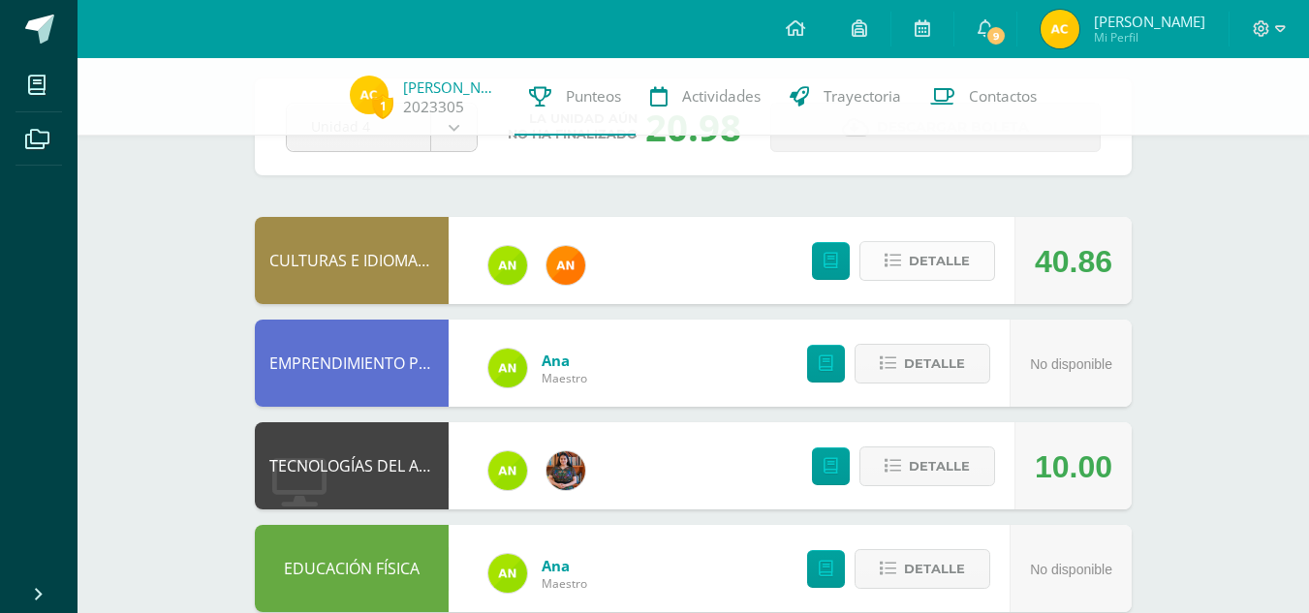
click at [933, 253] on span "Detalle" at bounding box center [939, 261] width 61 height 36
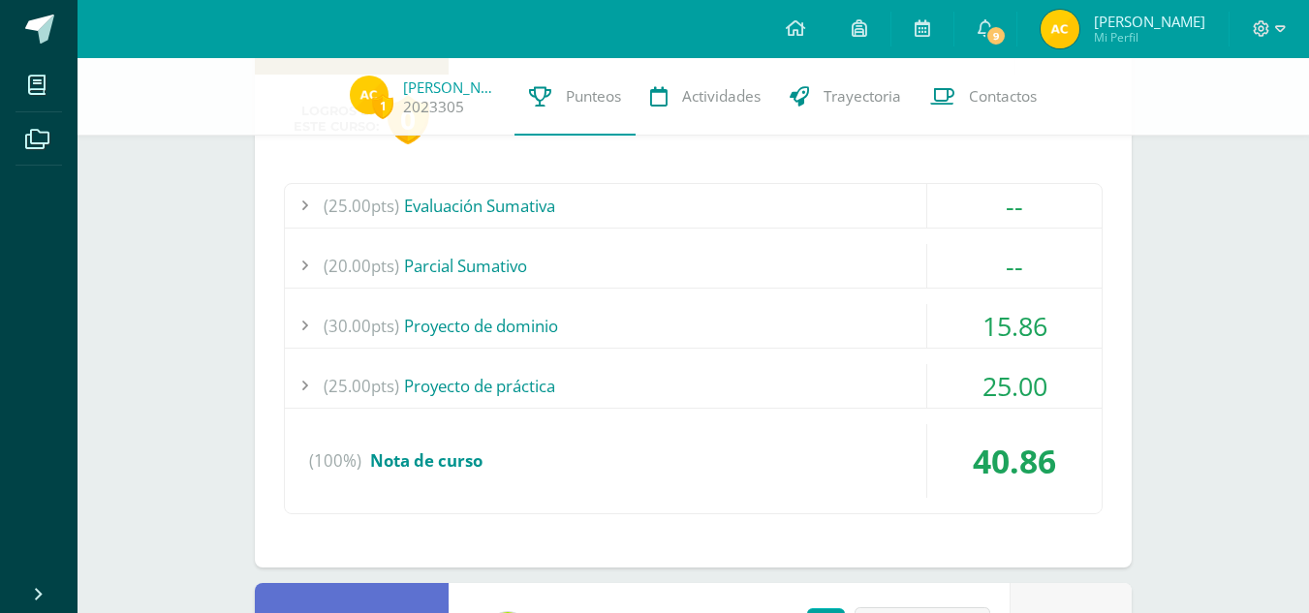
scroll to position [320, 0]
click at [1006, 316] on div "15.86" at bounding box center [1014, 324] width 174 height 44
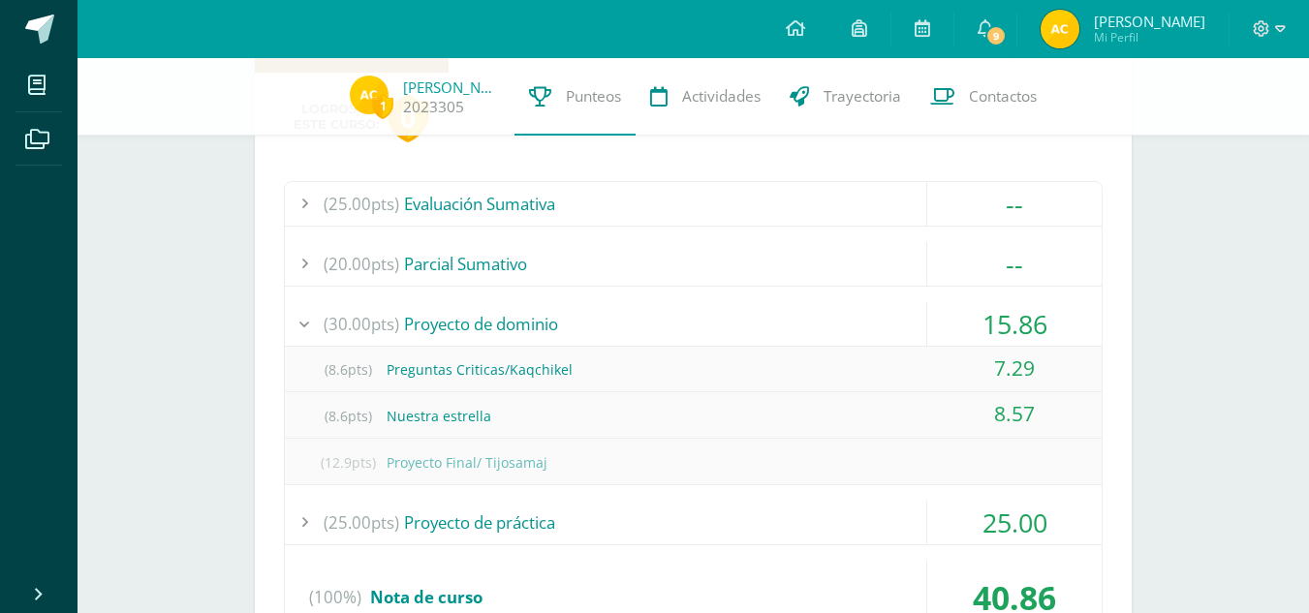
click at [1006, 316] on div "15.86" at bounding box center [1014, 324] width 174 height 44
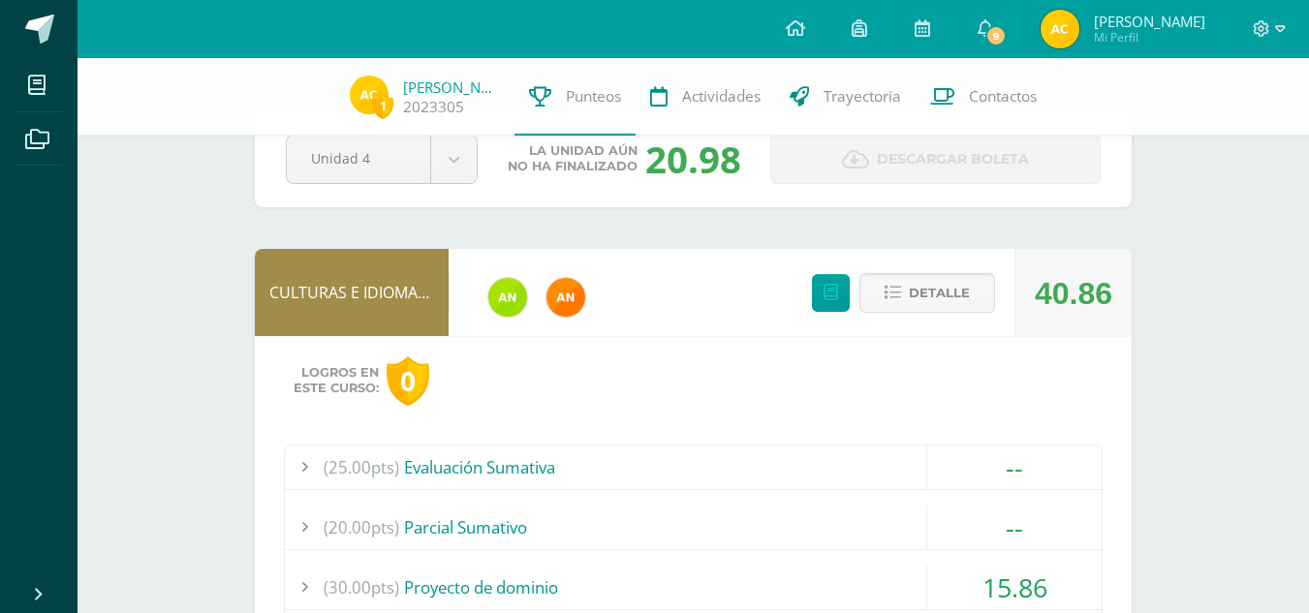
scroll to position [49, 0]
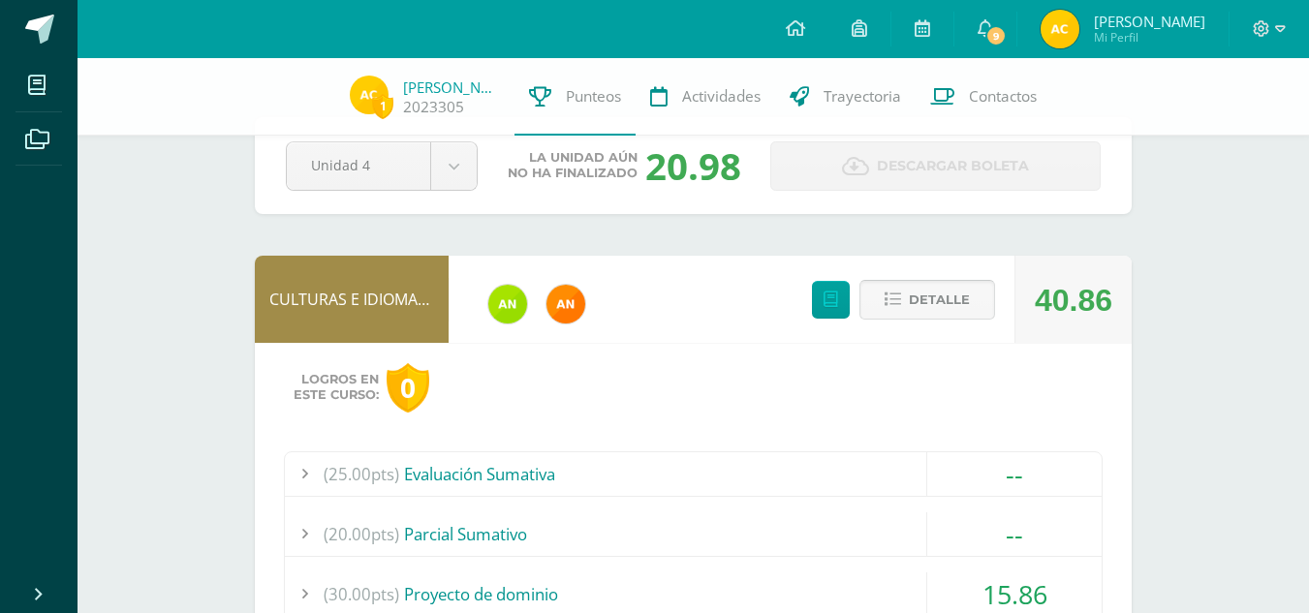
click at [943, 291] on span "Detalle" at bounding box center [939, 300] width 61 height 36
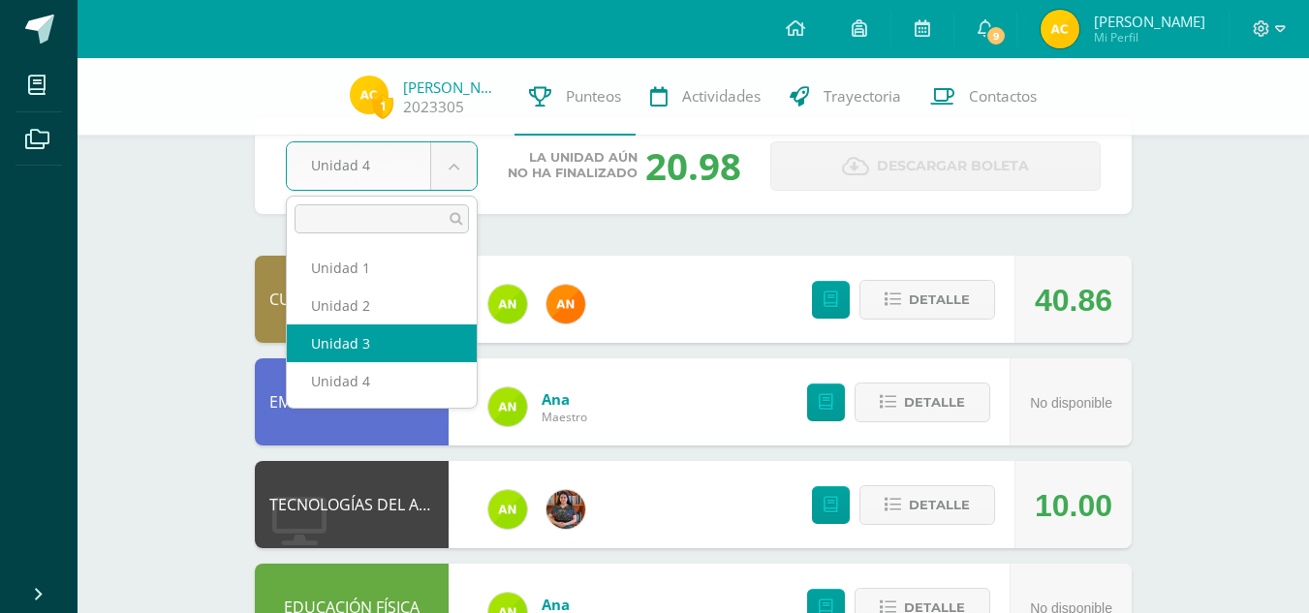
select select "Unidad 3"
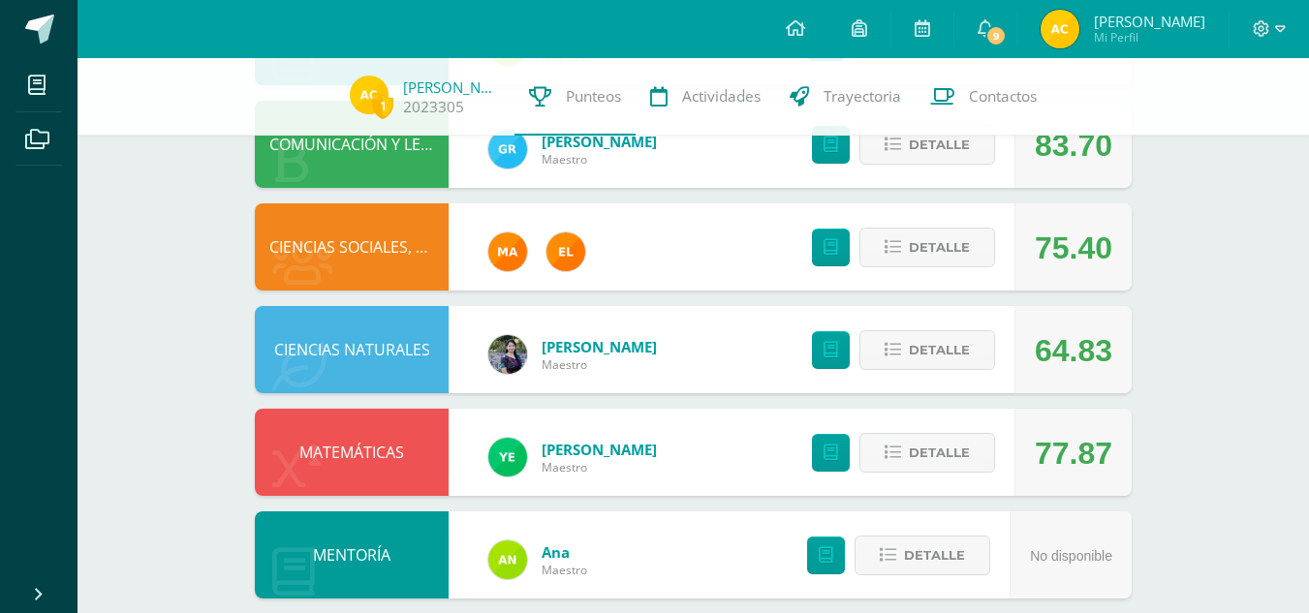
scroll to position [1050, 0]
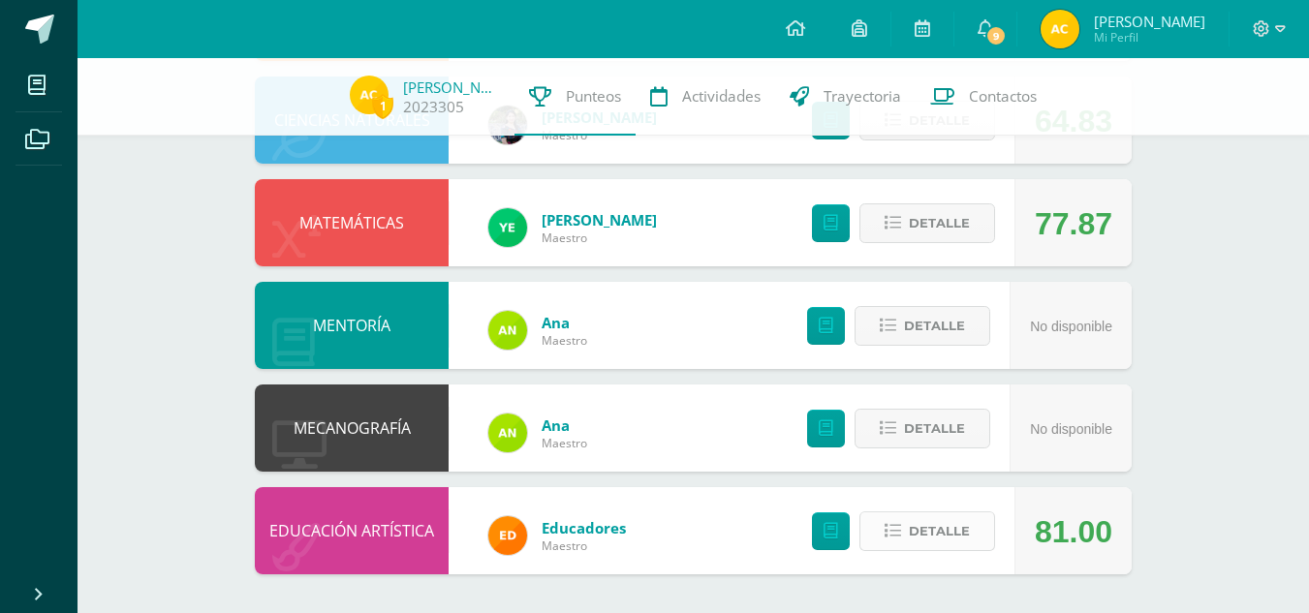
click at [927, 517] on span "Detalle" at bounding box center [939, 531] width 61 height 36
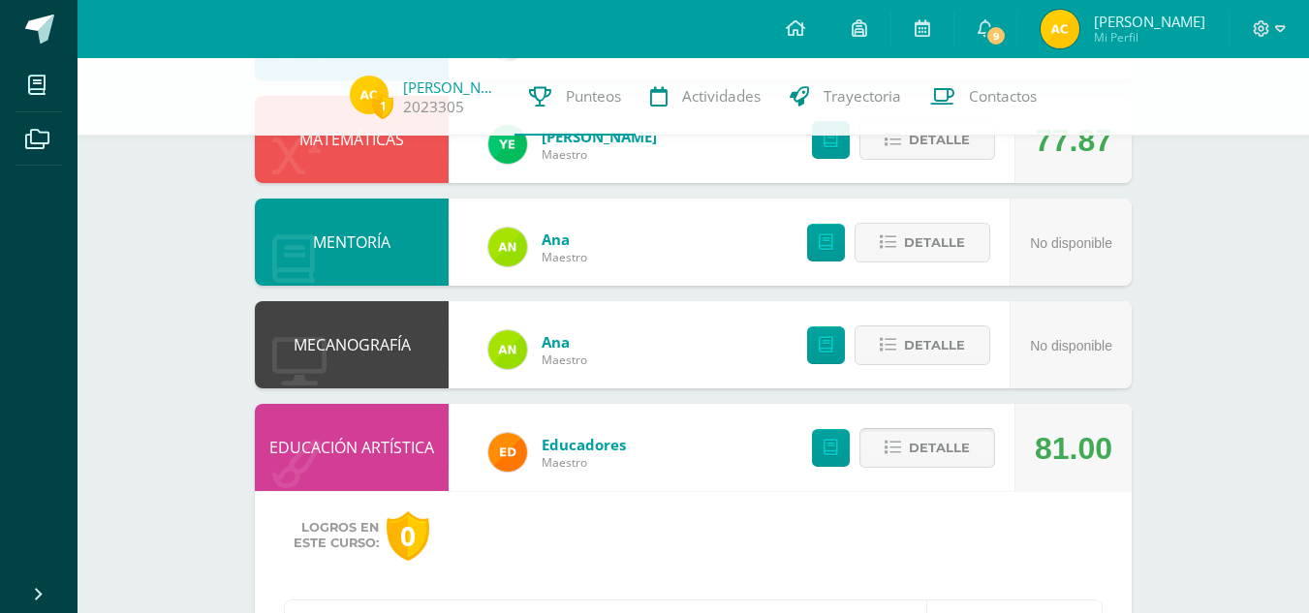
scroll to position [1105, 0]
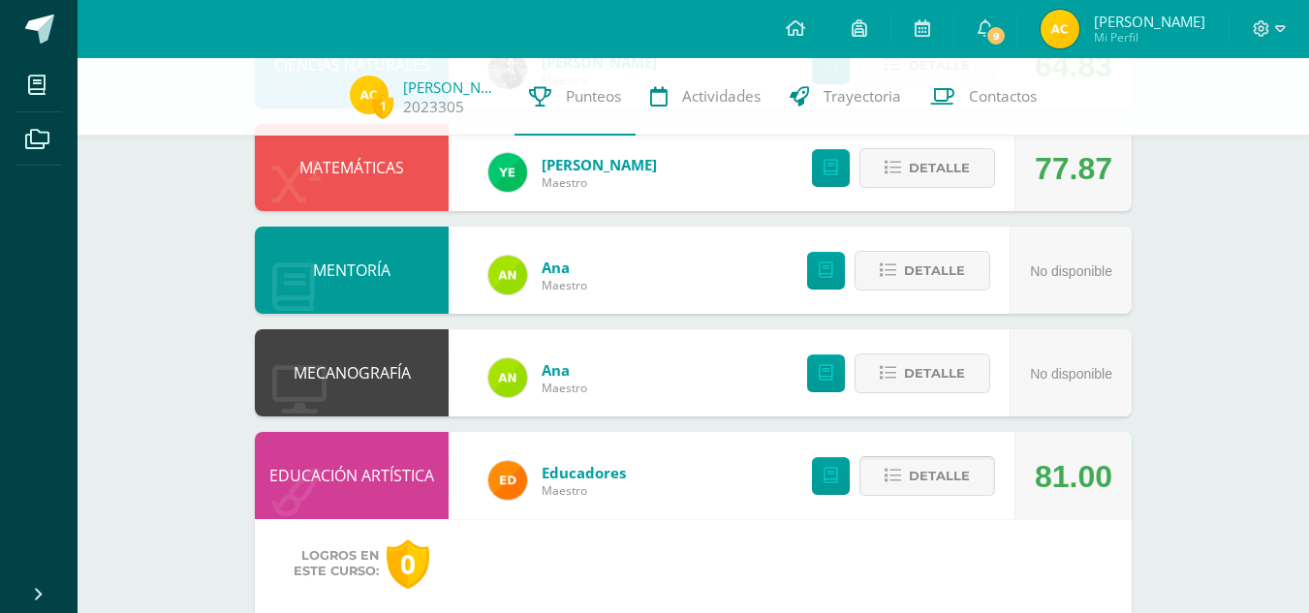
click at [925, 480] on span "Detalle" at bounding box center [939, 476] width 61 height 36
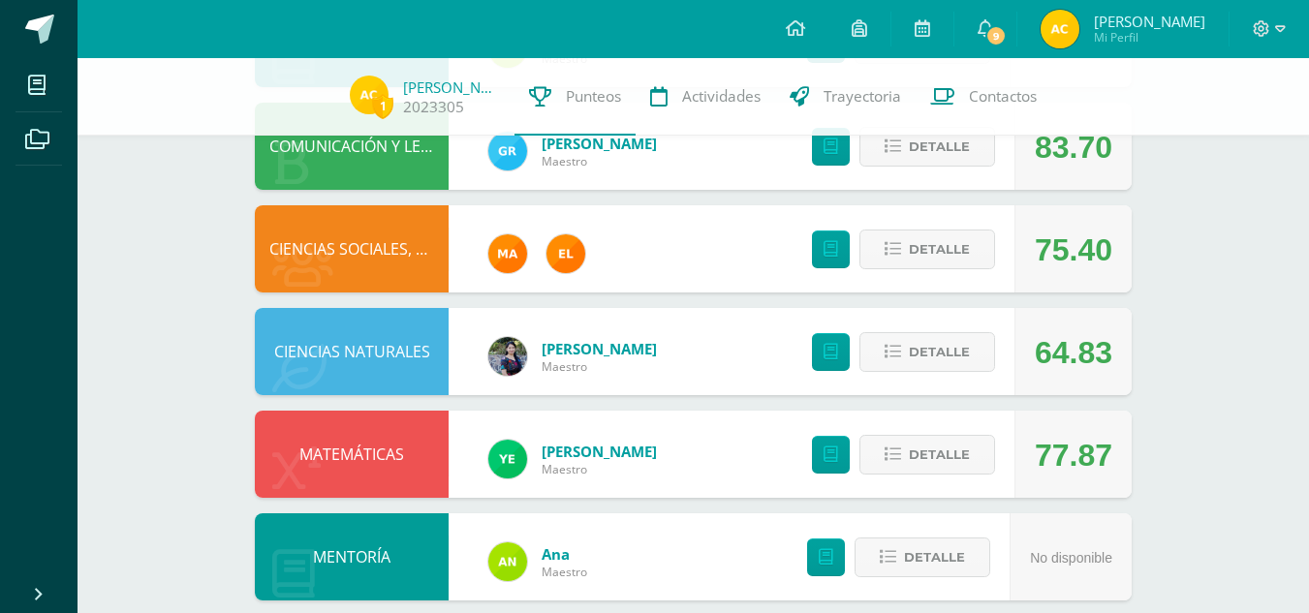
scroll to position [817, 0]
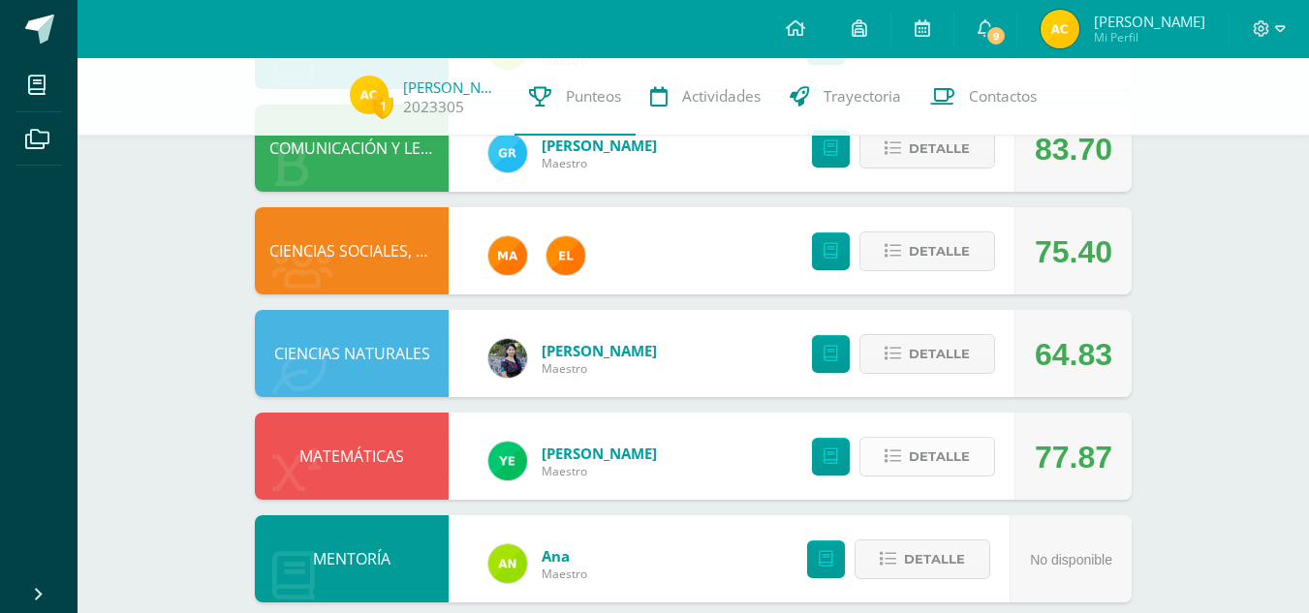
click at [928, 470] on span "Detalle" at bounding box center [939, 457] width 61 height 36
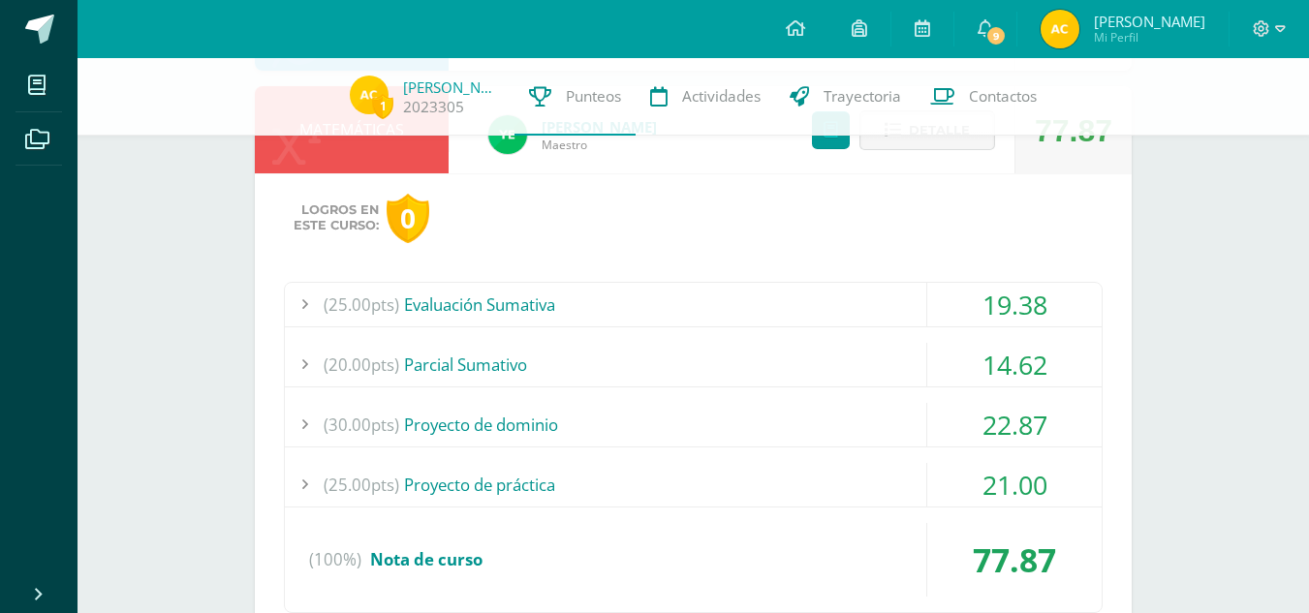
scroll to position [1140, 0]
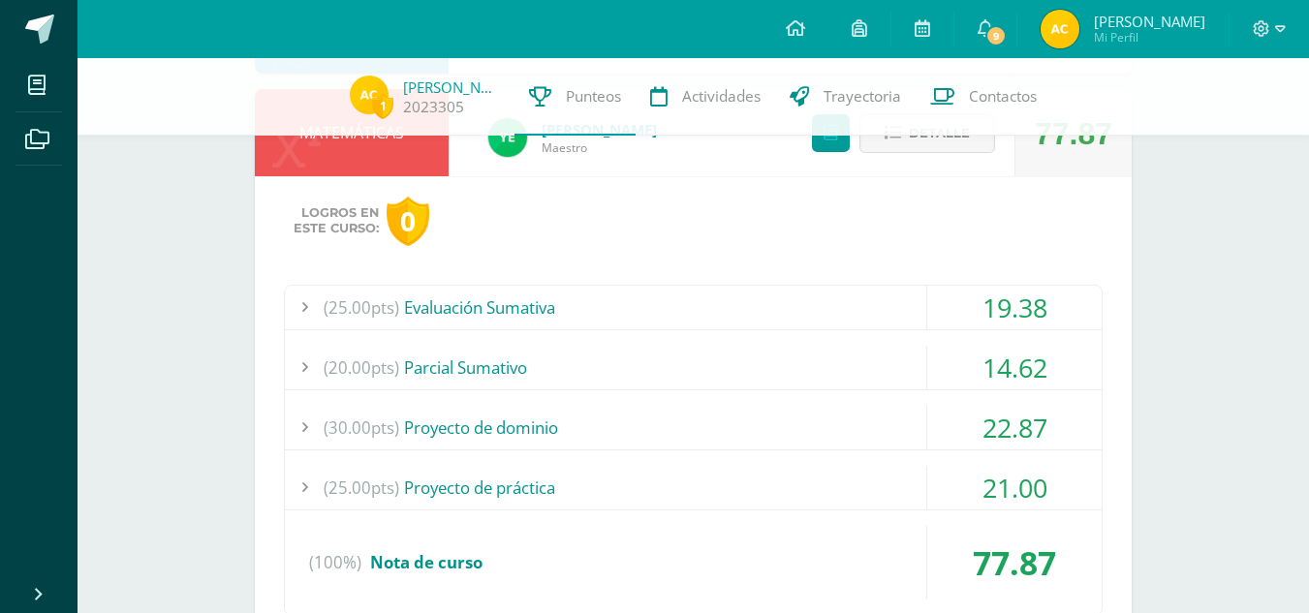
click at [925, 311] on div "(25.00pts) Evaluación Sumativa" at bounding box center [693, 308] width 817 height 44
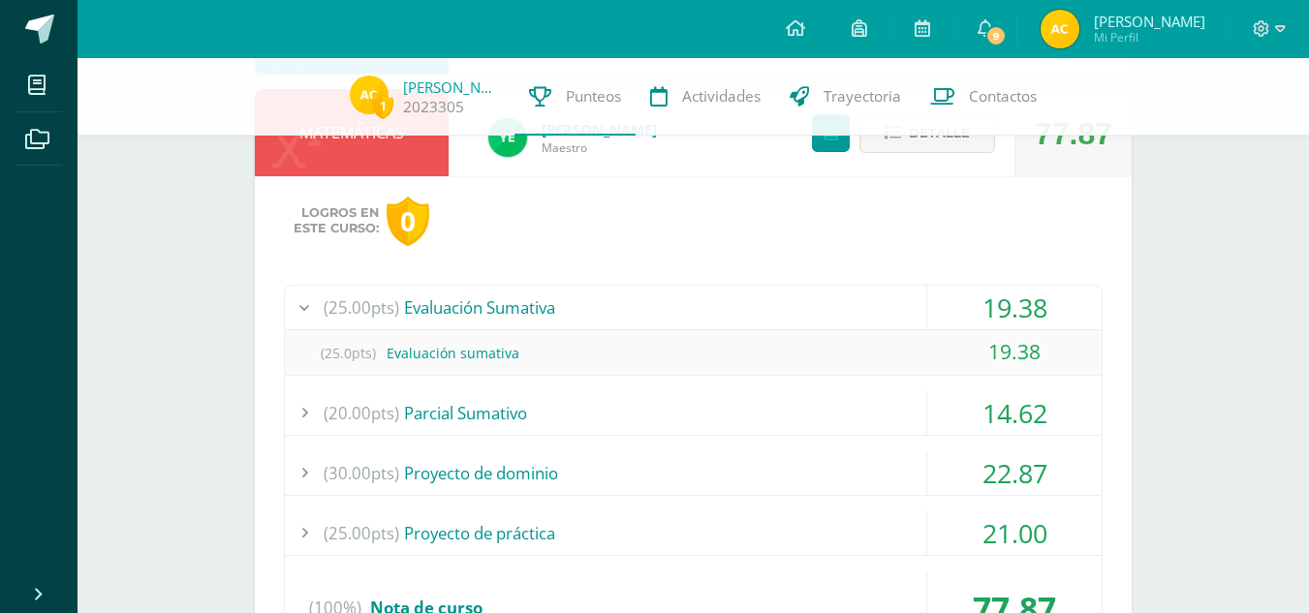
click at [925, 311] on div "(25.00pts) Evaluación Sumativa" at bounding box center [693, 308] width 817 height 44
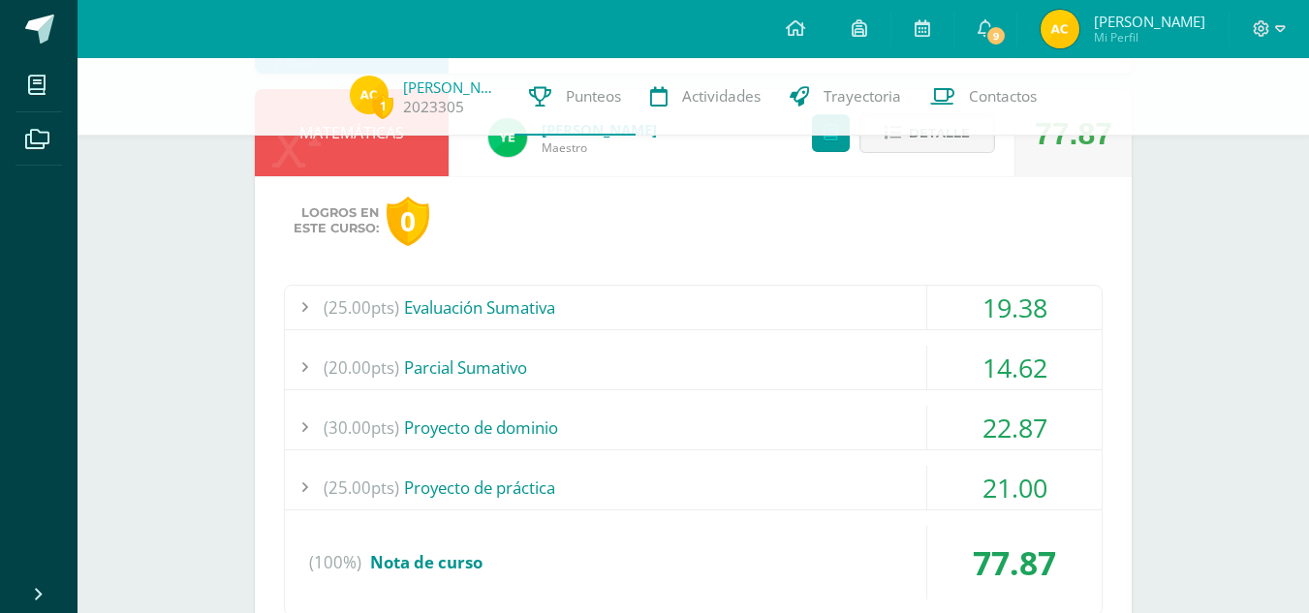
click at [951, 372] on div "14.62" at bounding box center [1014, 368] width 174 height 44
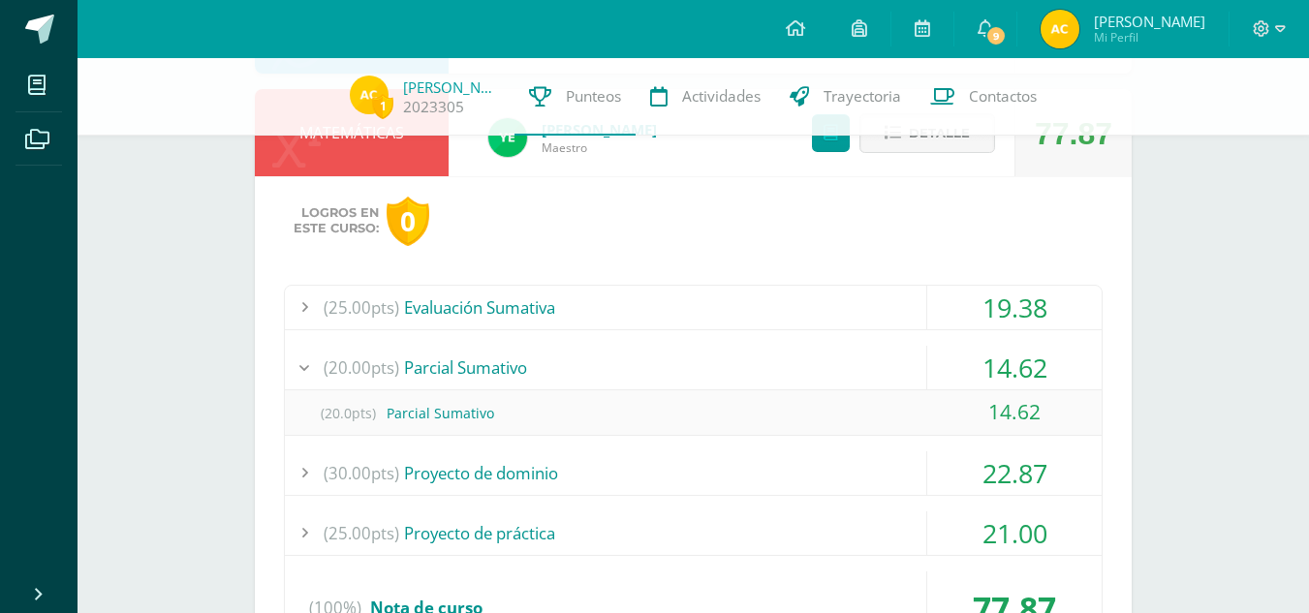
click at [951, 372] on div "14.62" at bounding box center [1014, 368] width 174 height 44
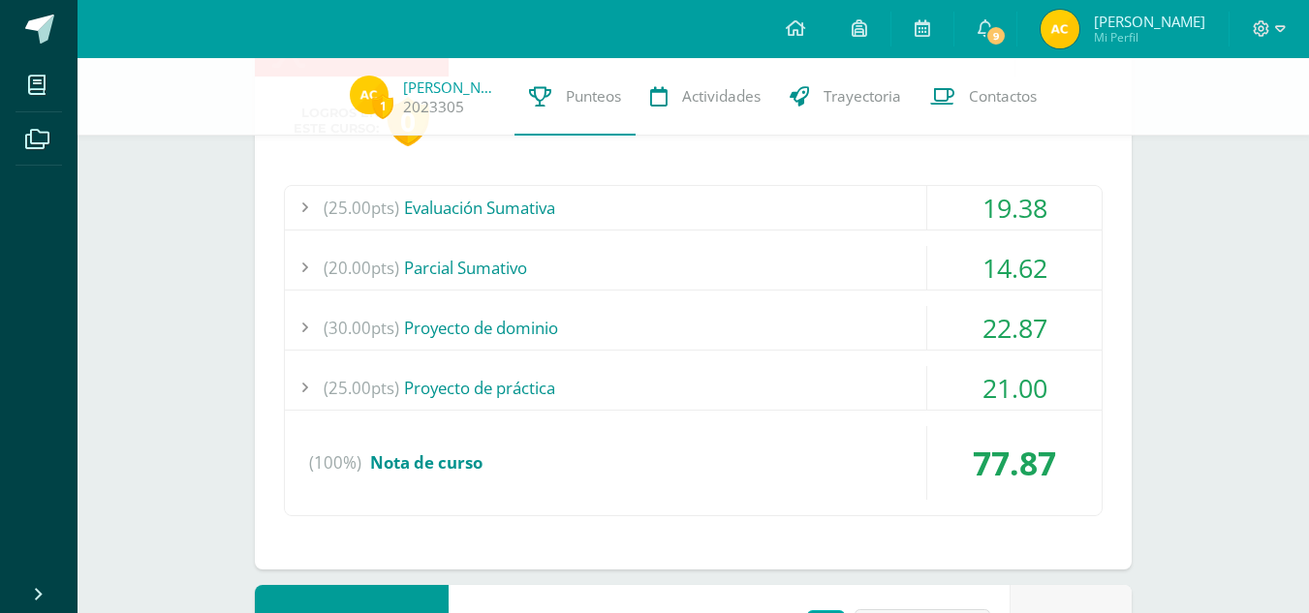
scroll to position [1271, 0]
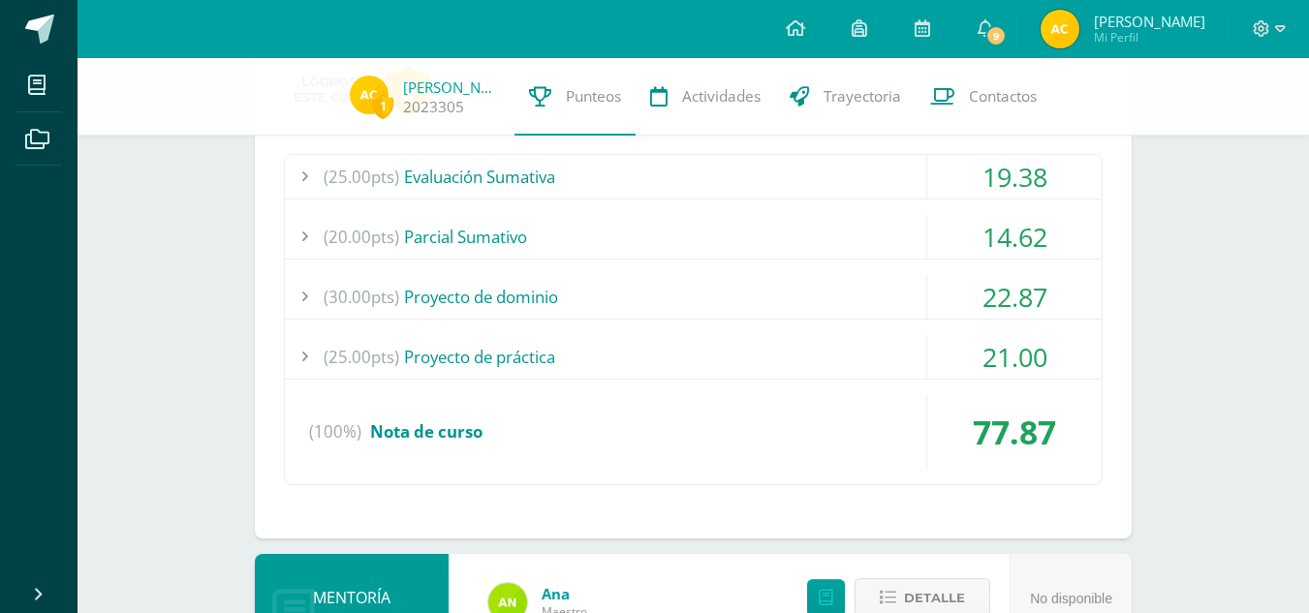
click at [940, 287] on div "22.87" at bounding box center [1014, 297] width 174 height 44
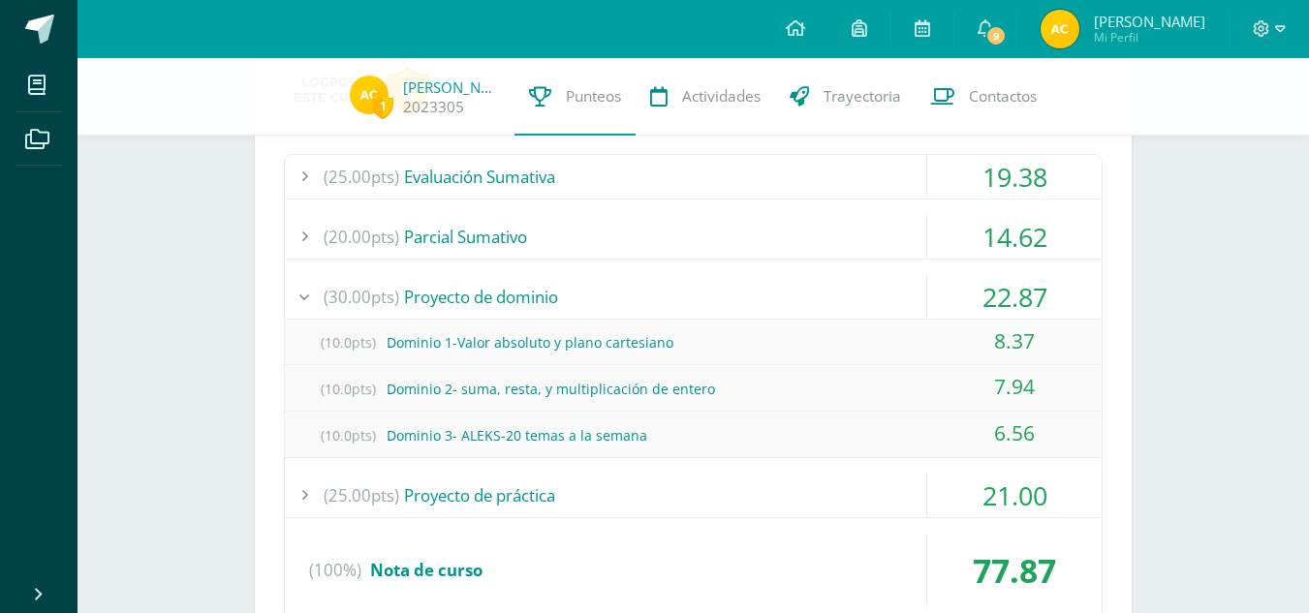
drag, startPoint x: 940, startPoint y: 287, endPoint x: 940, endPoint y: 335, distance: 48.4
click at [940, 335] on div "(30.00pts) Proyecto de dominio 22.87 (10.0pts) Dominio 1-Valor absoluto y plano…" at bounding box center [693, 366] width 817 height 183
click at [885, 433] on div "(10.0pts) Dominio 3- ALEKS-20 temas a la semana" at bounding box center [693, 436] width 817 height 44
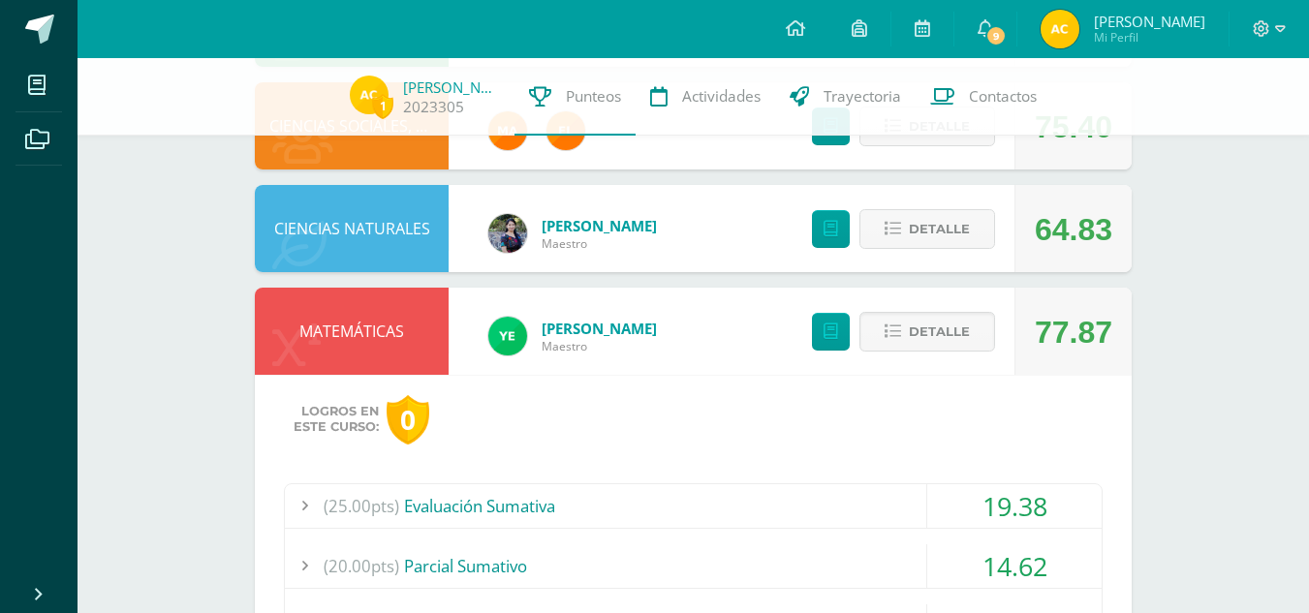
scroll to position [938, 0]
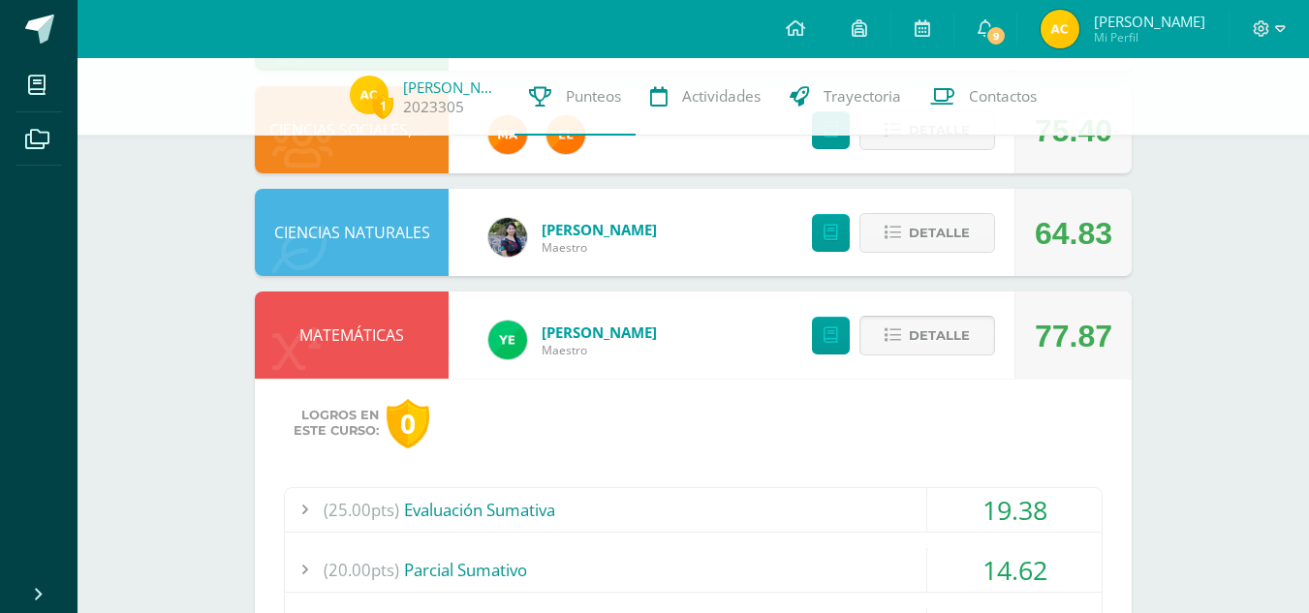
click at [934, 332] on span "Detalle" at bounding box center [939, 336] width 61 height 36
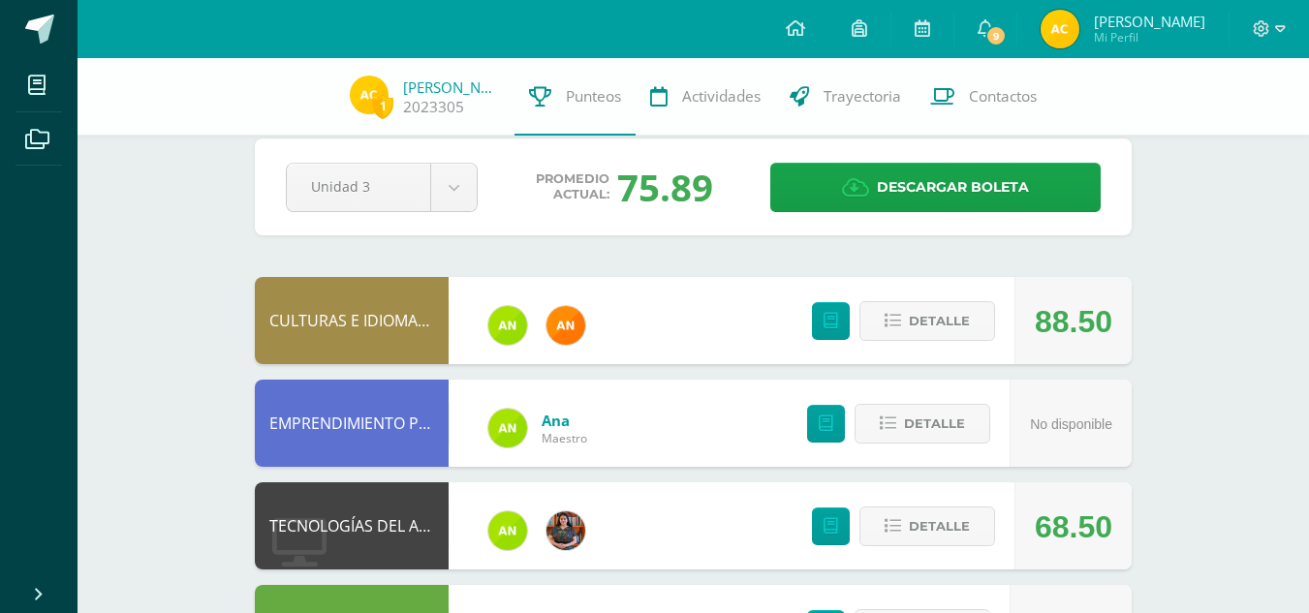
scroll to position [0, 0]
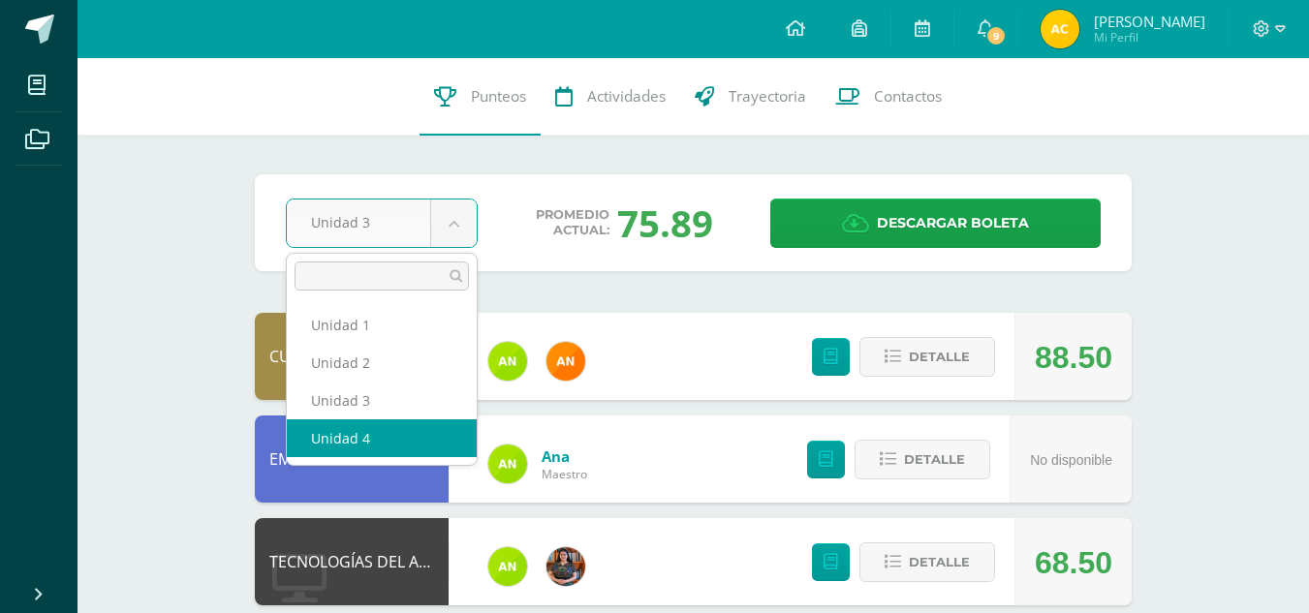
select select "Unidad 4"
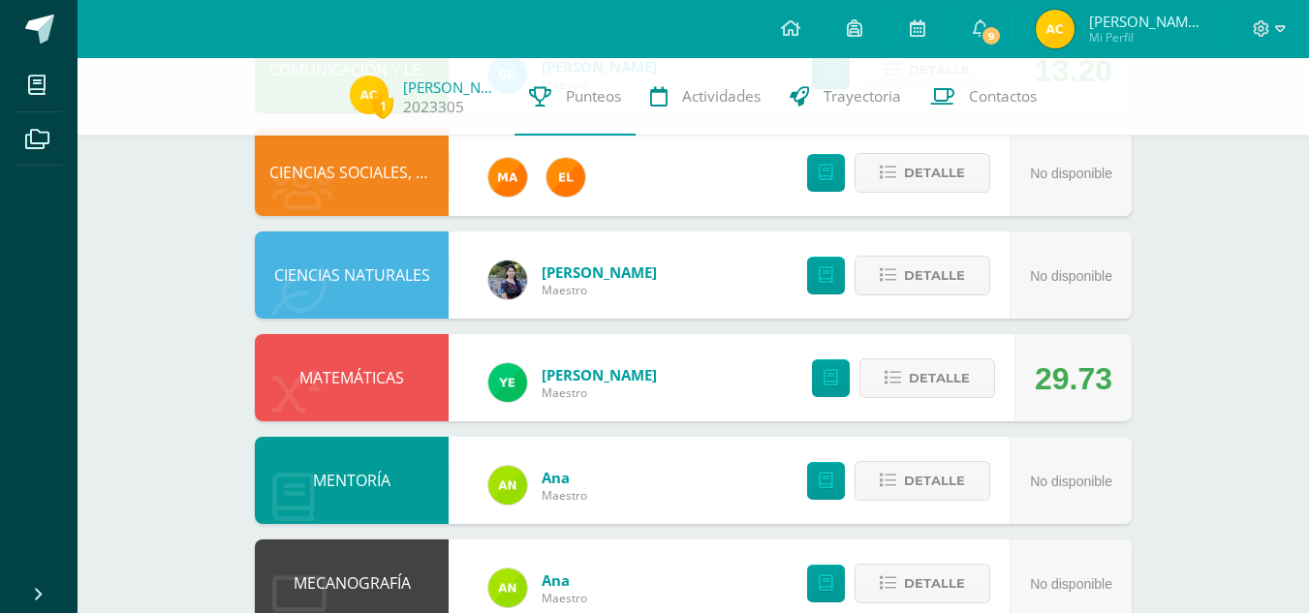
scroll to position [1050, 0]
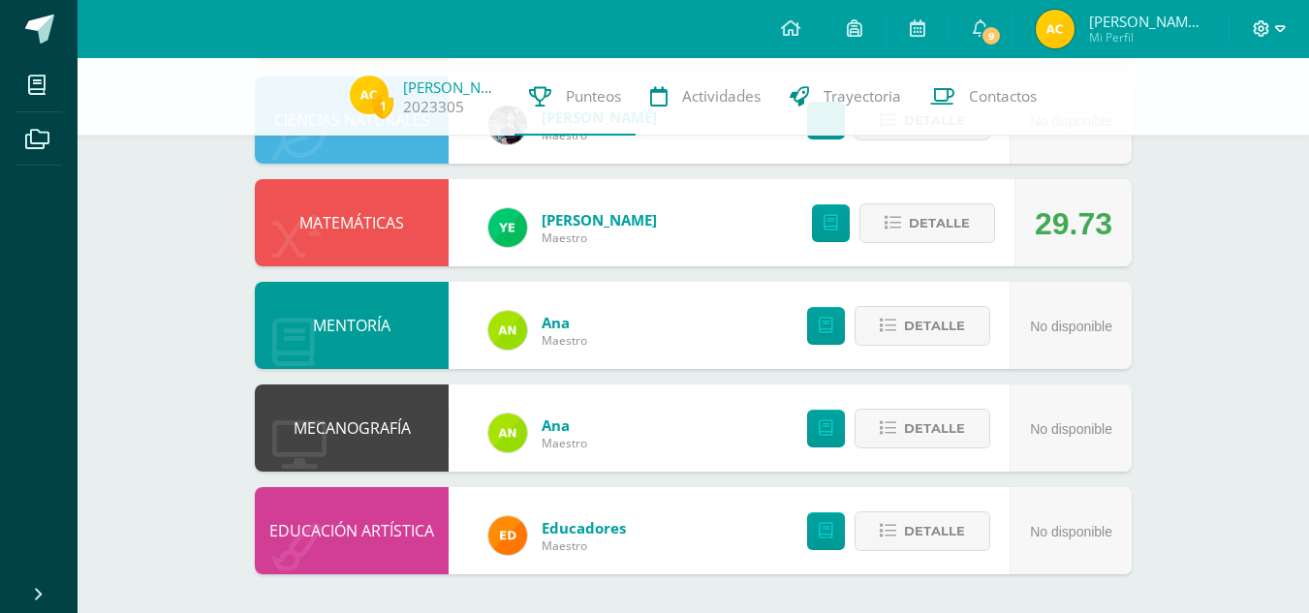
click at [1263, 25] on icon at bounding box center [1261, 28] width 17 height 17
click at [1224, 133] on span "Cerrar sesión" at bounding box center [1218, 131] width 87 height 18
